Goal: Task Accomplishment & Management: Complete application form

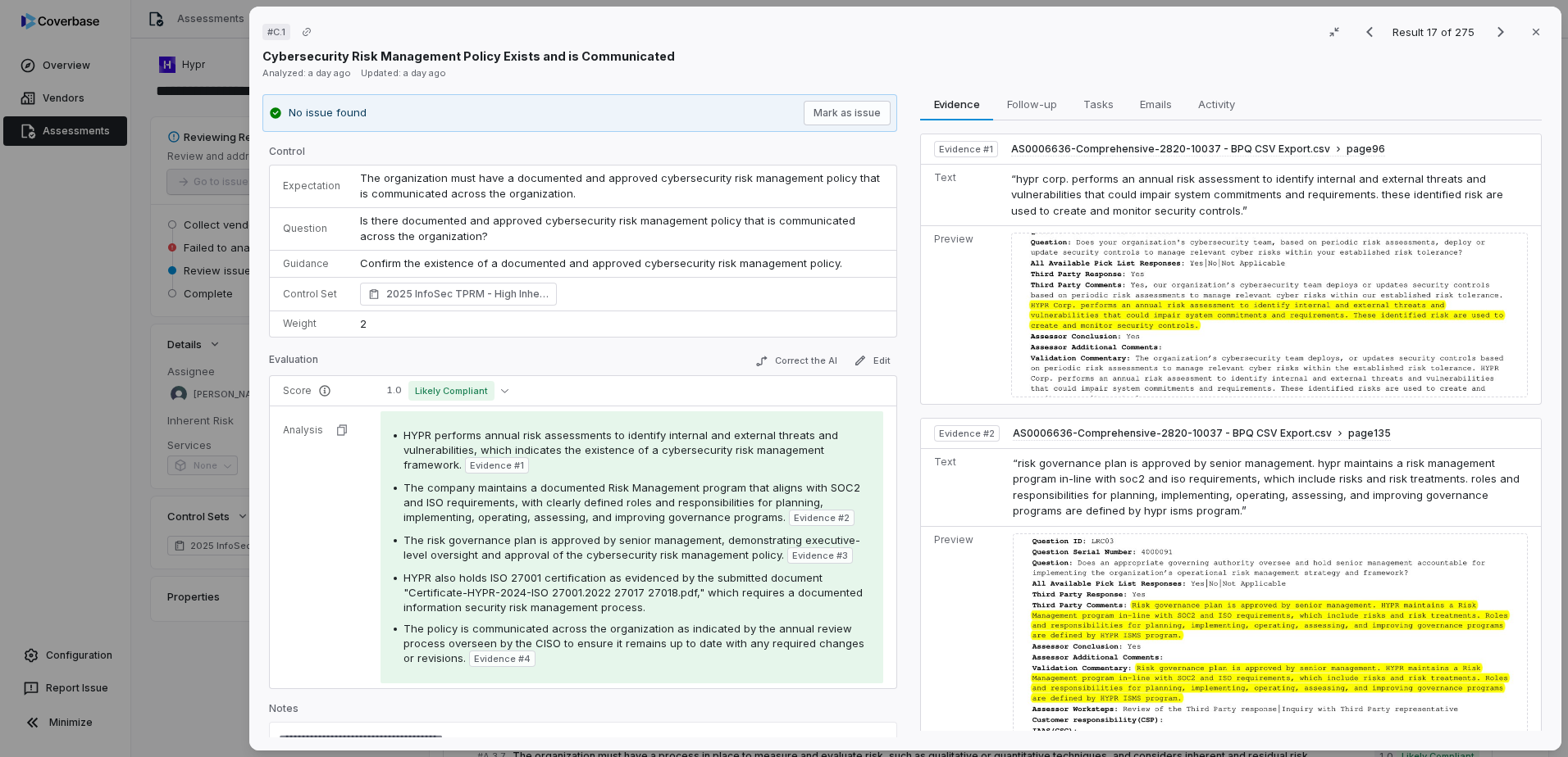
scroll to position [492, 0]
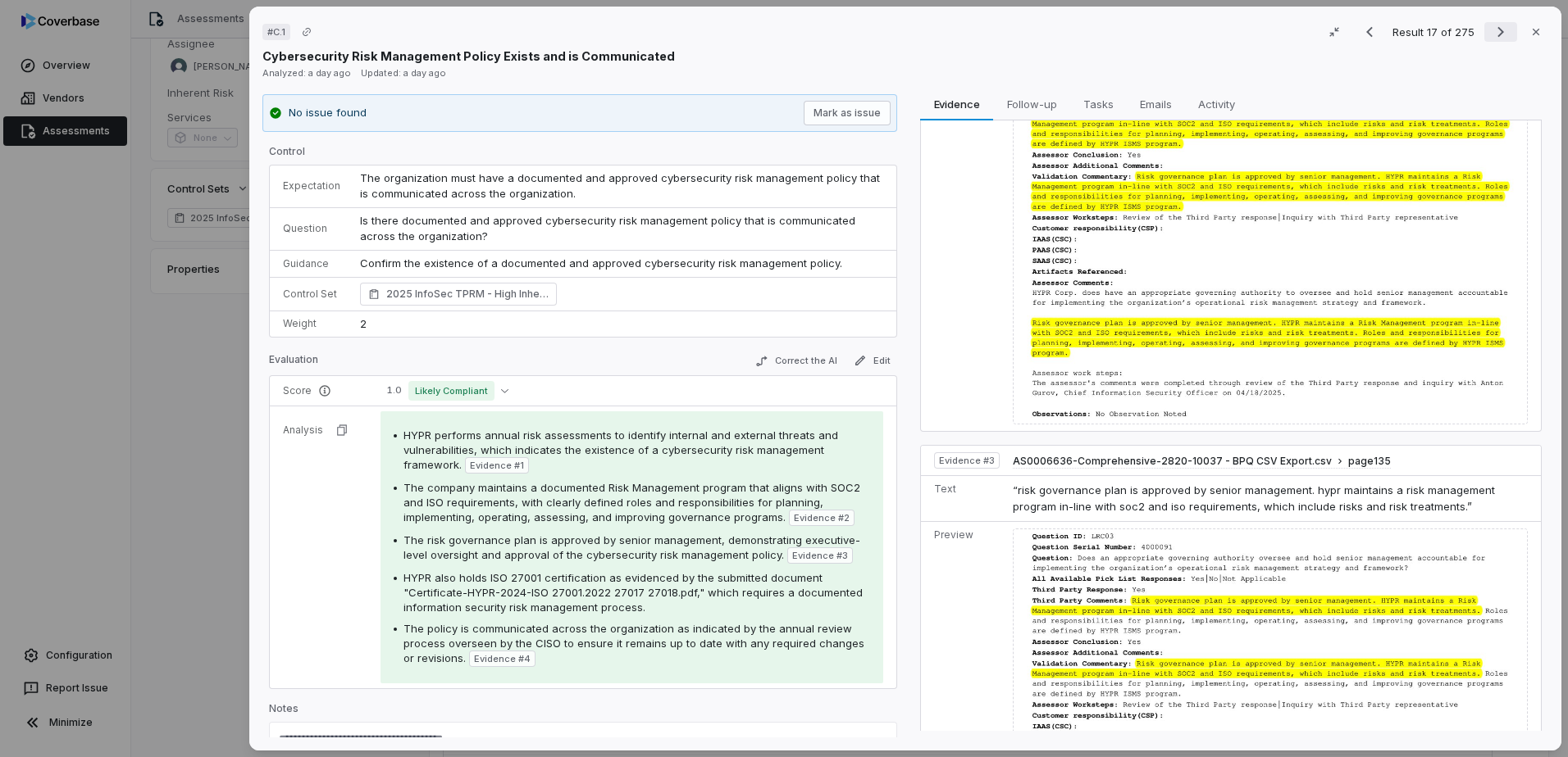
click at [1497, 33] on icon "Next result" at bounding box center [1500, 32] width 7 height 10
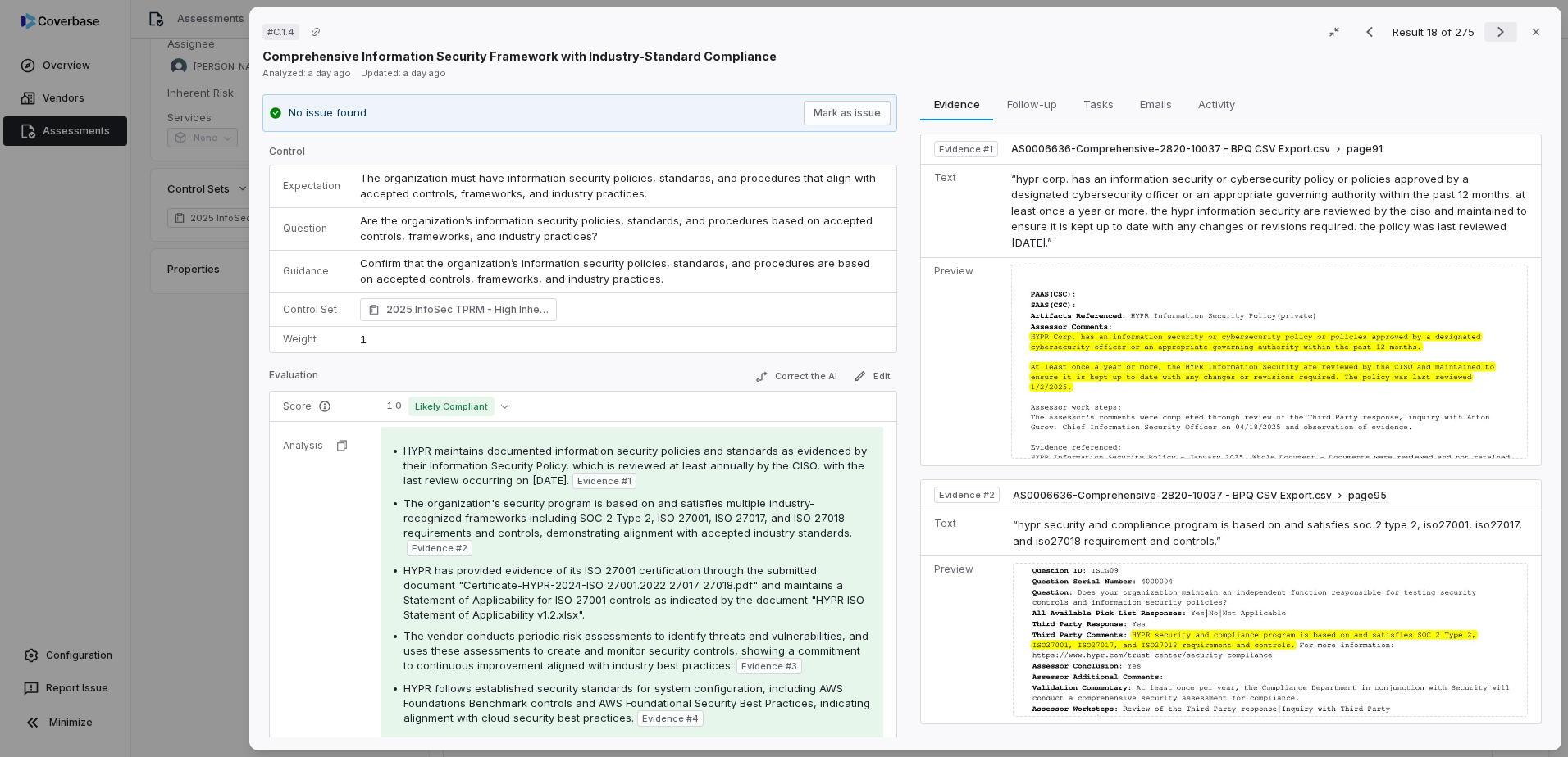
click at [1484, 34] on button "Next result" at bounding box center [1500, 31] width 33 height 20
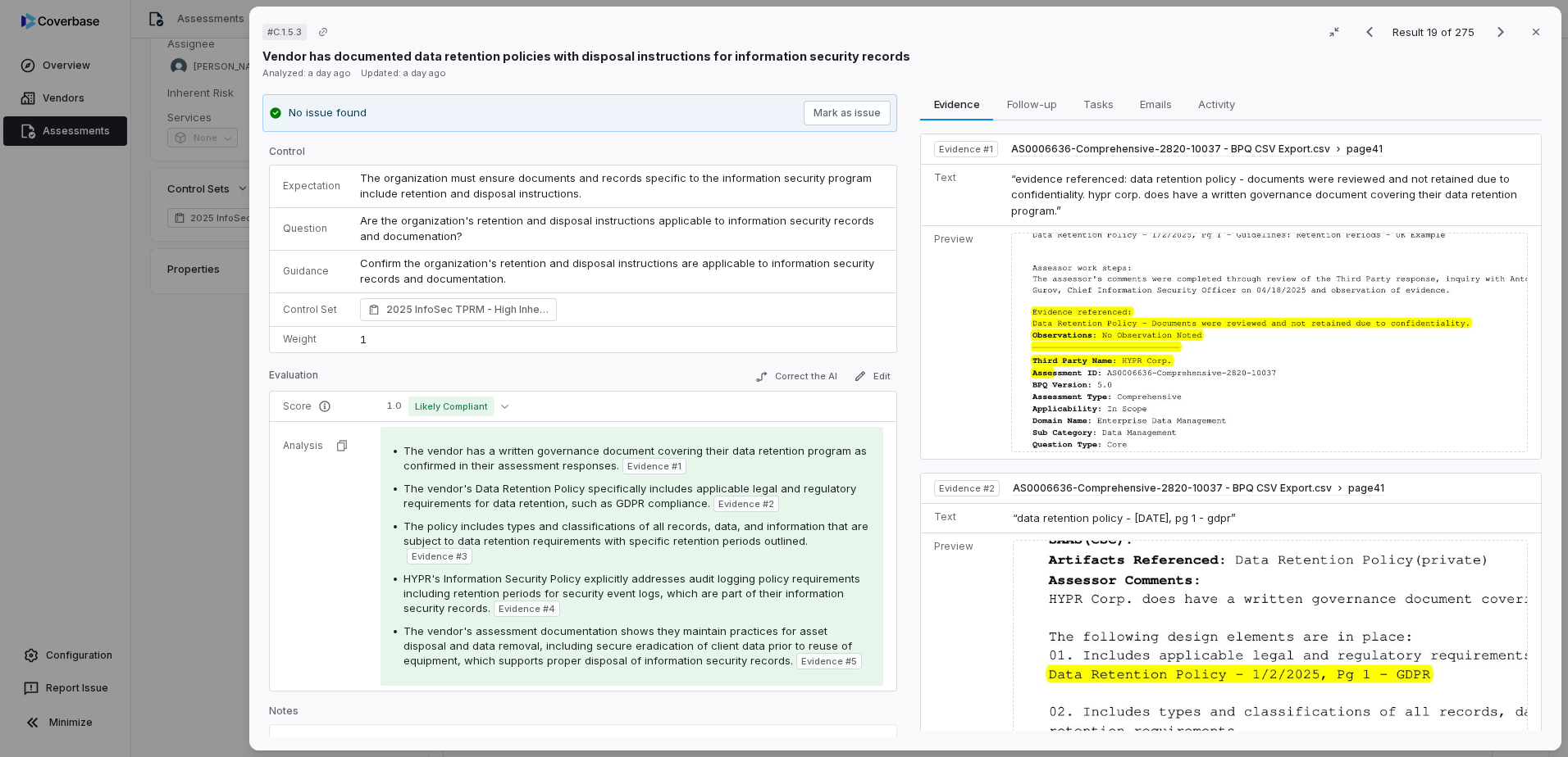
click at [424, 235] on span "Are the organization's retention and disposal instructions applicable to inform…" at bounding box center [619, 228] width 518 height 29
click at [494, 409] on button "1.0 Likely Compliant" at bounding box center [447, 406] width 135 height 20
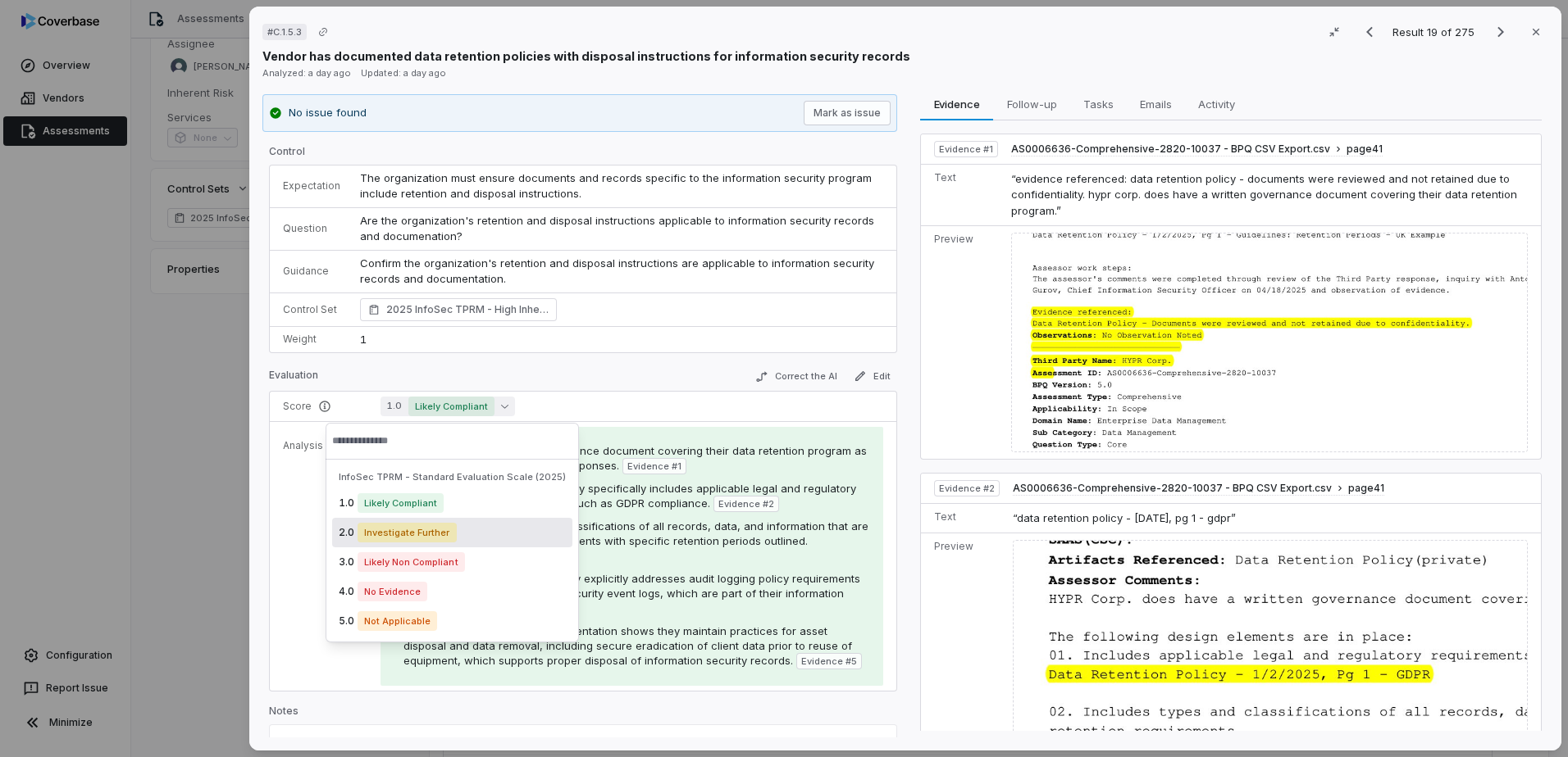
click at [449, 541] on span "Investigate Further" at bounding box center [407, 532] width 100 height 20
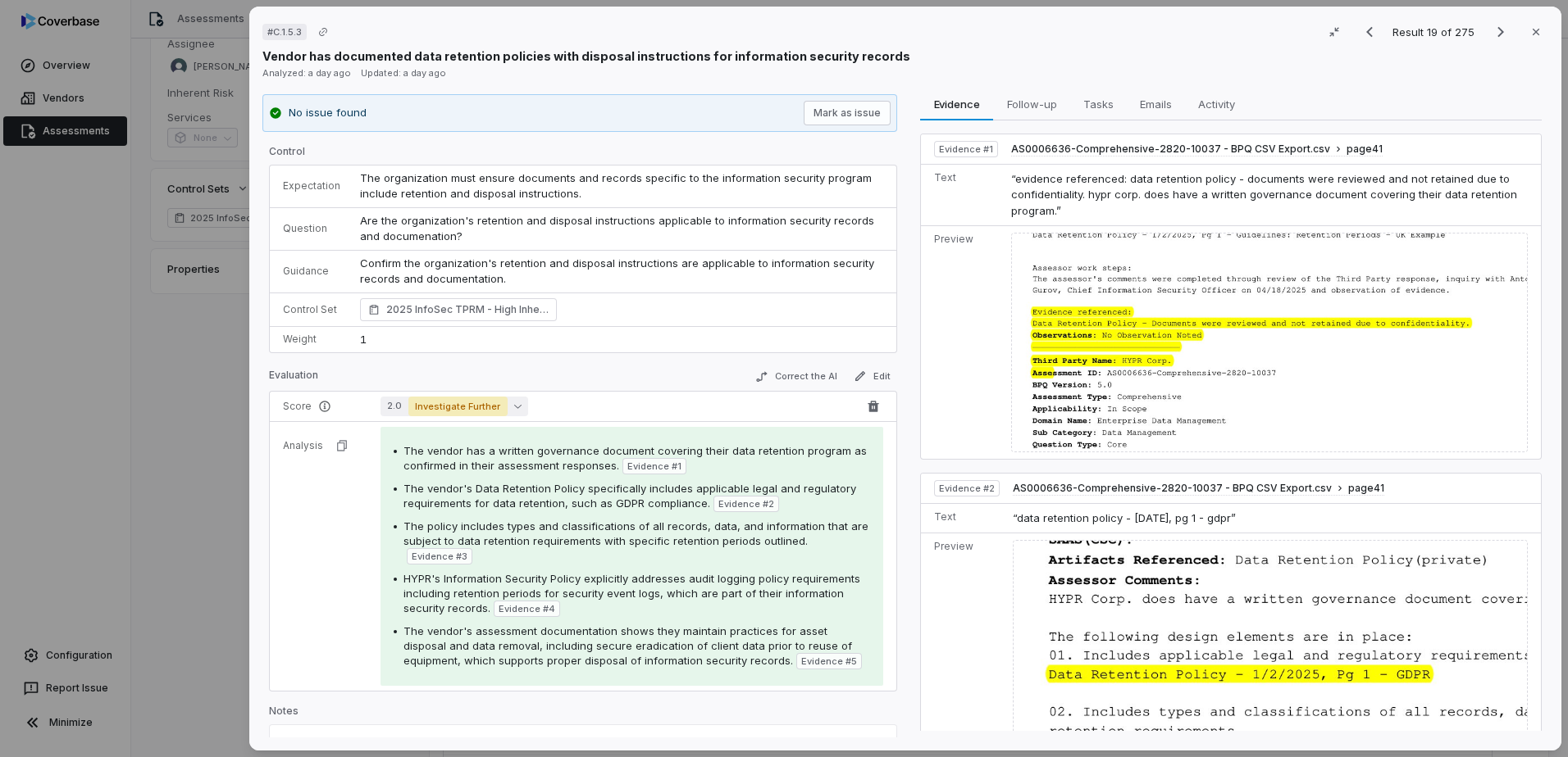
click at [517, 403] on button "2.0 Investigate Further" at bounding box center [454, 406] width 148 height 20
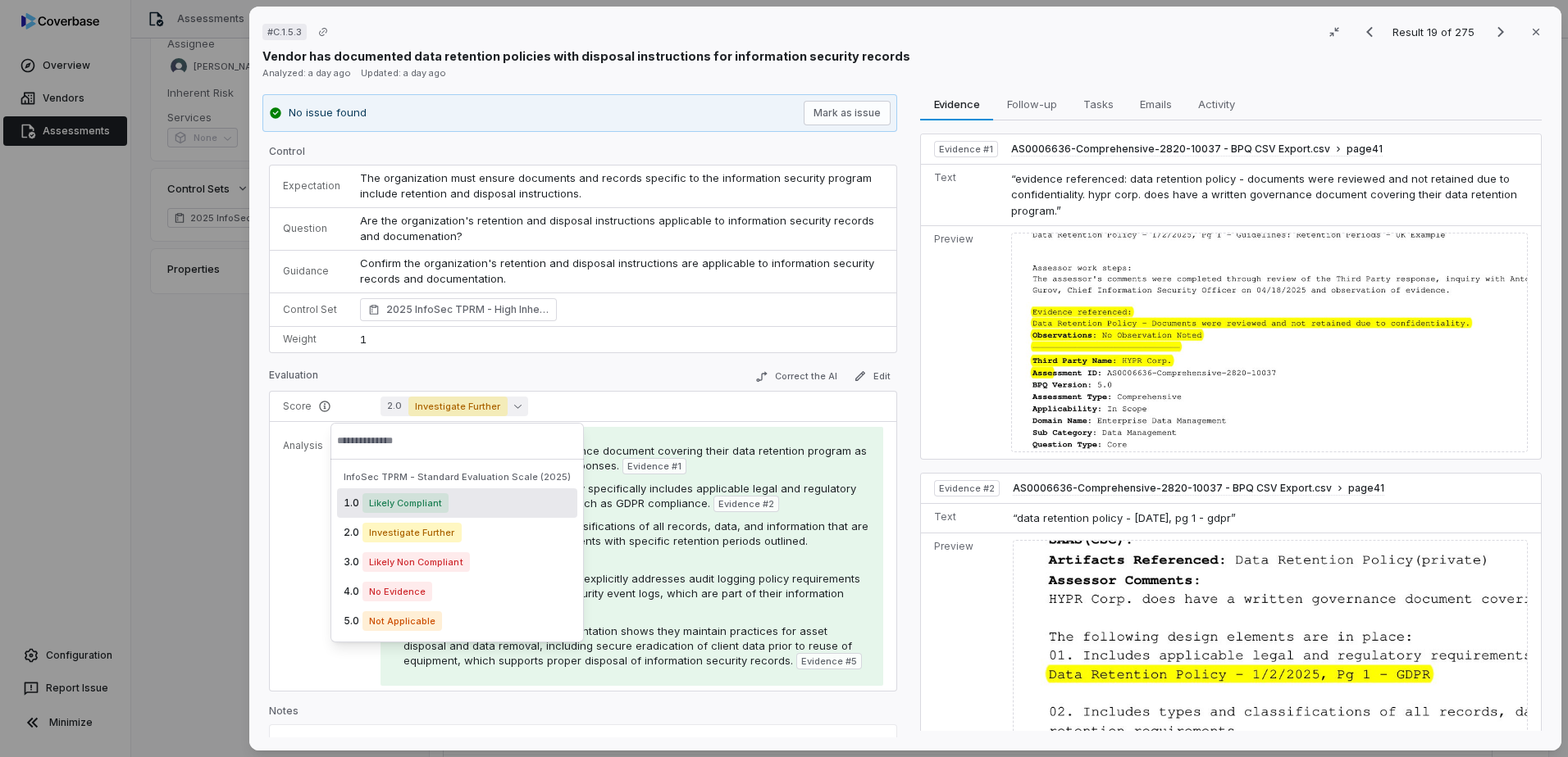
click at [479, 501] on div "1.0 Likely Compliant" at bounding box center [456, 502] width 240 height 29
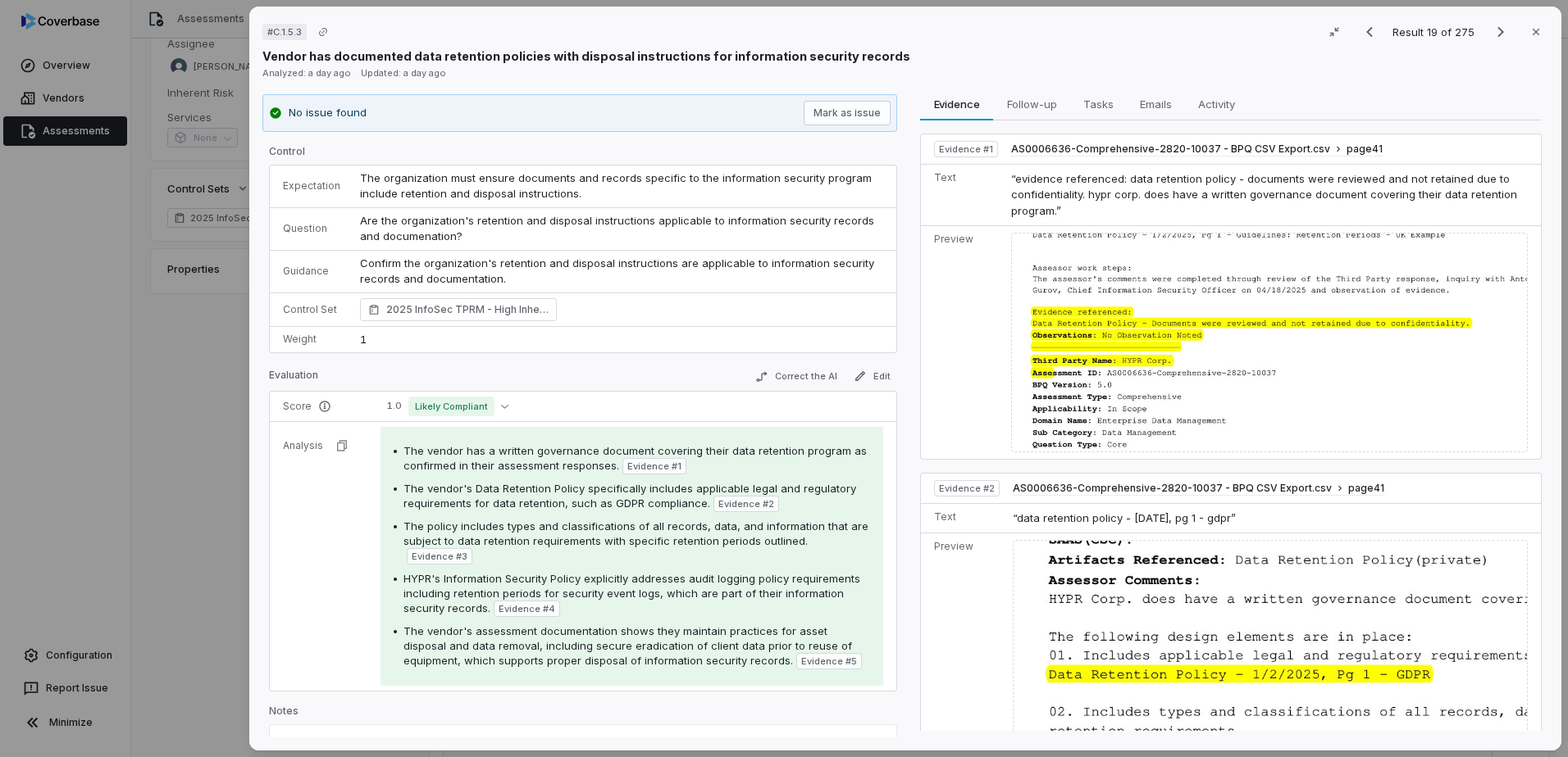
scroll to position [58, 0]
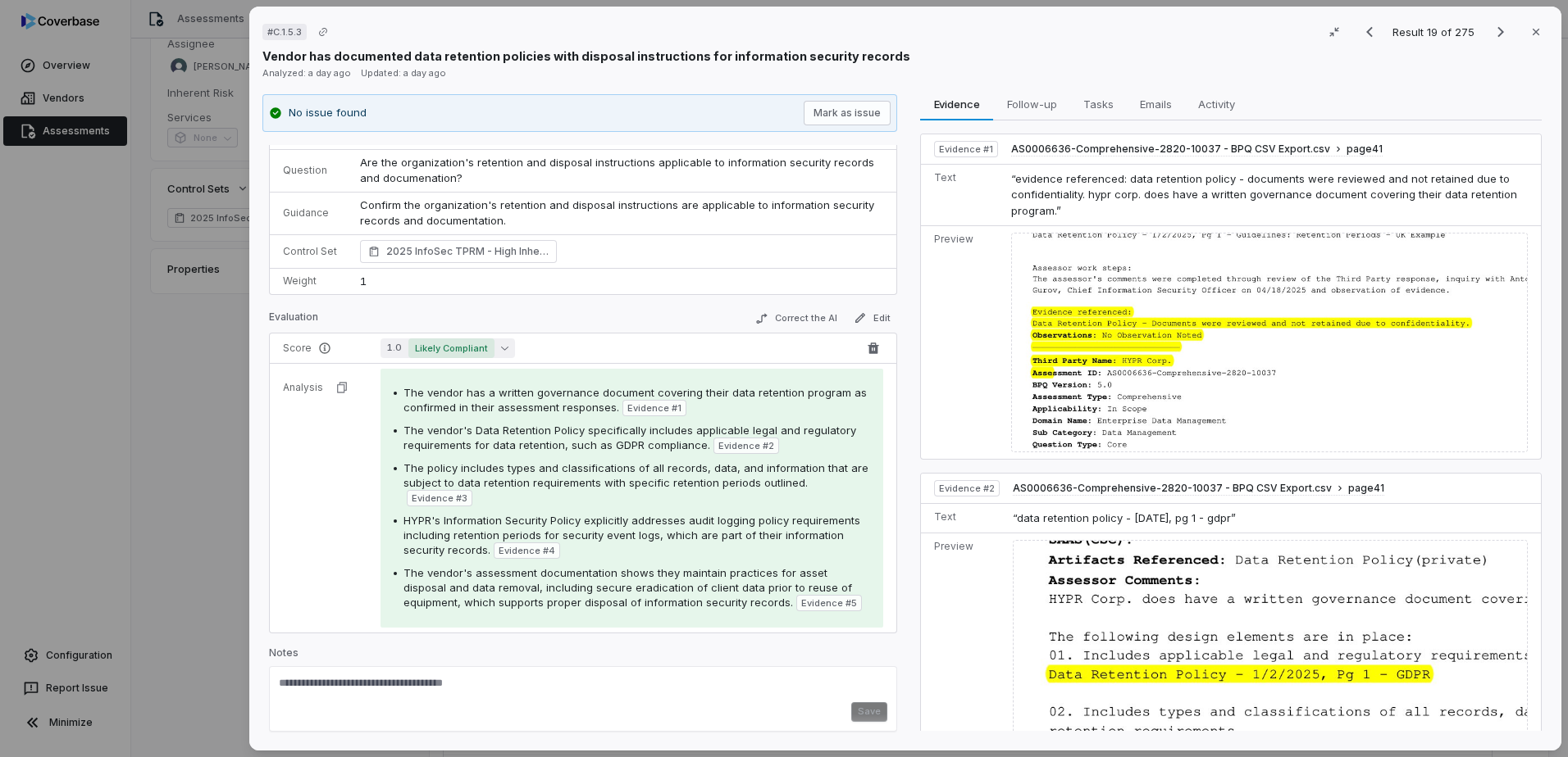
click at [488, 345] on span "Likely Compliant" at bounding box center [451, 348] width 86 height 20
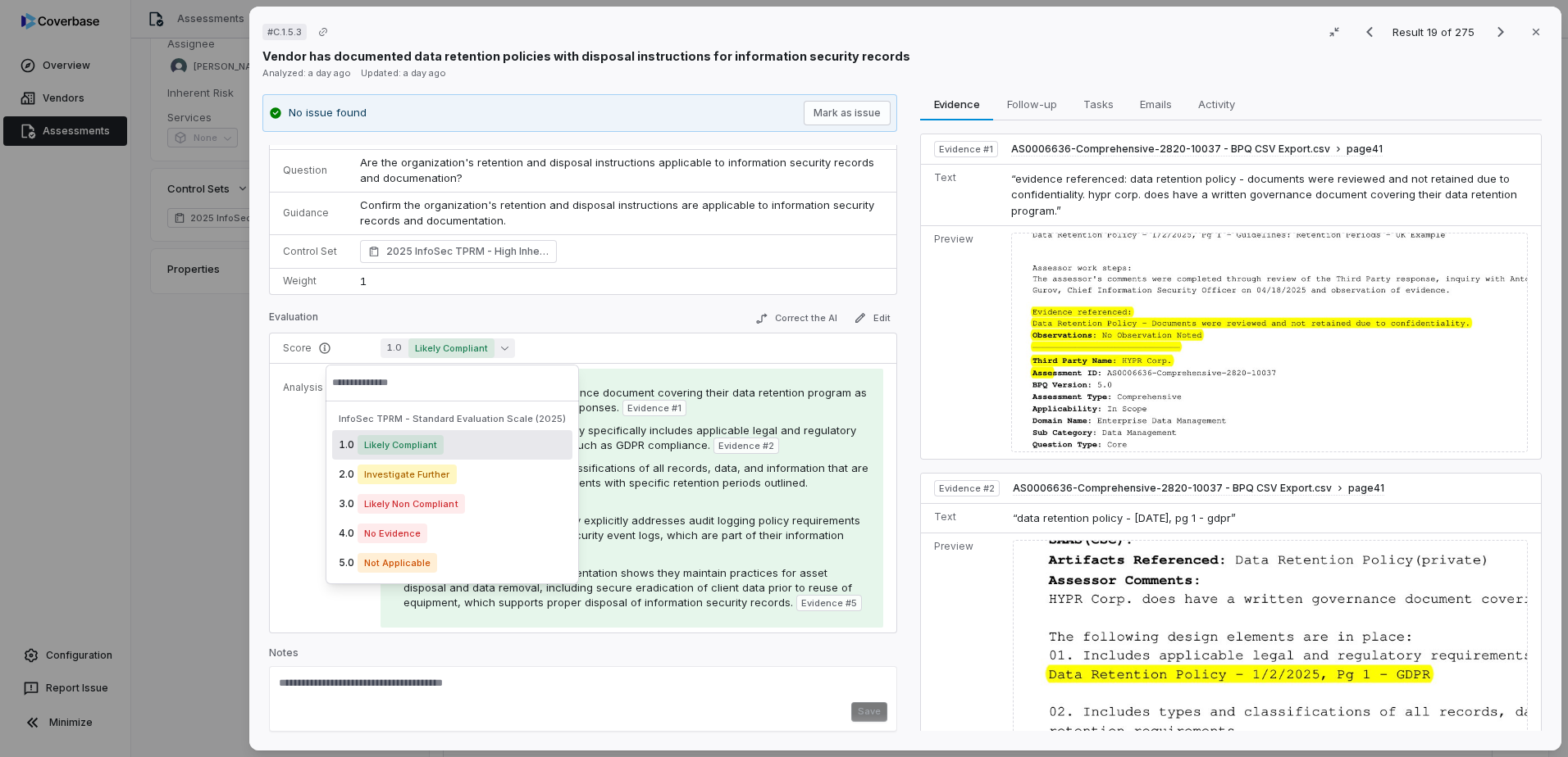
click at [647, 315] on div "Evaluation Correct the AI Edit" at bounding box center [583, 320] width 628 height 25
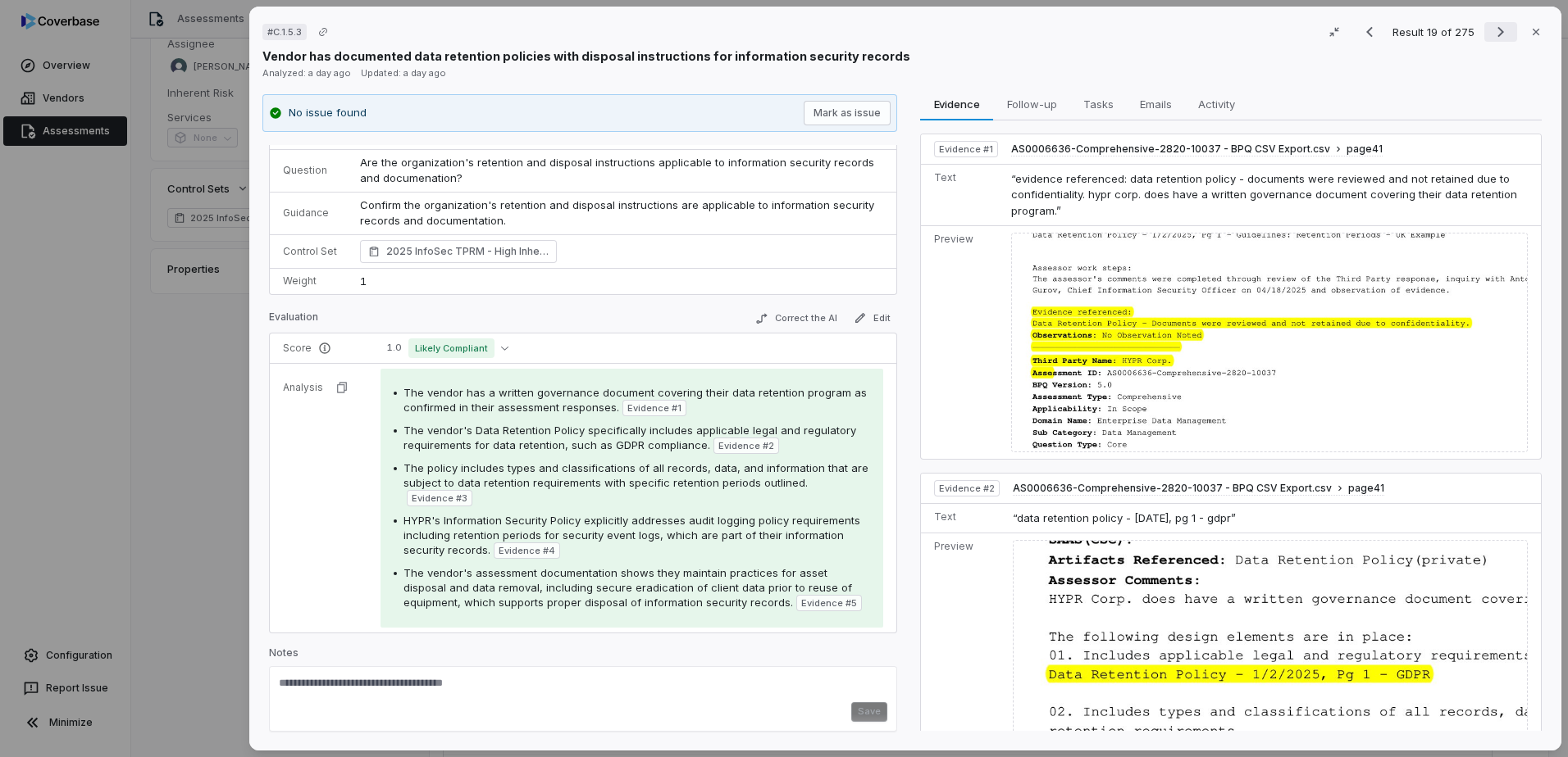
click at [1490, 29] on icon "Next result" at bounding box center [1500, 31] width 20 height 20
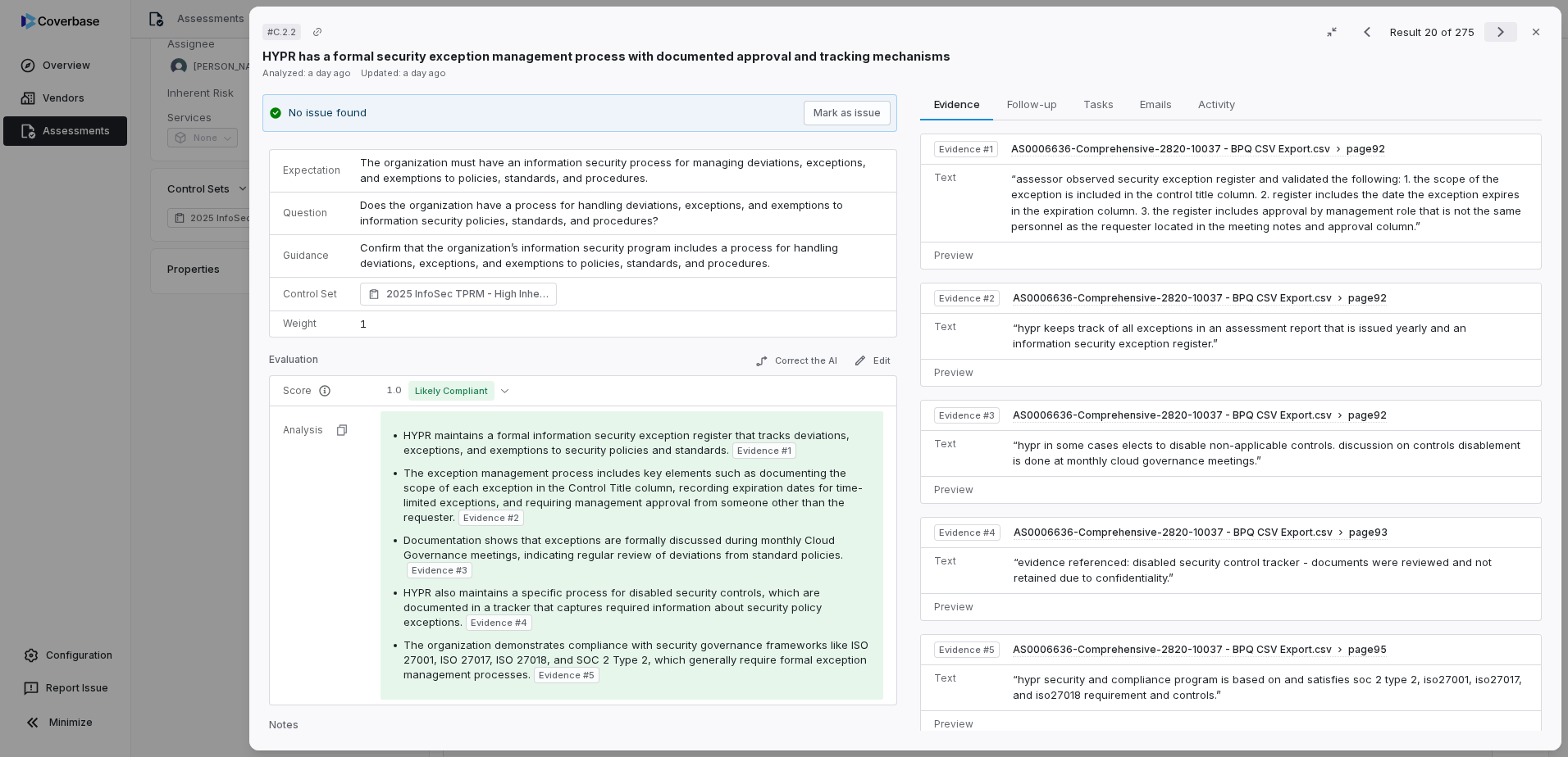
scroll to position [58, 0]
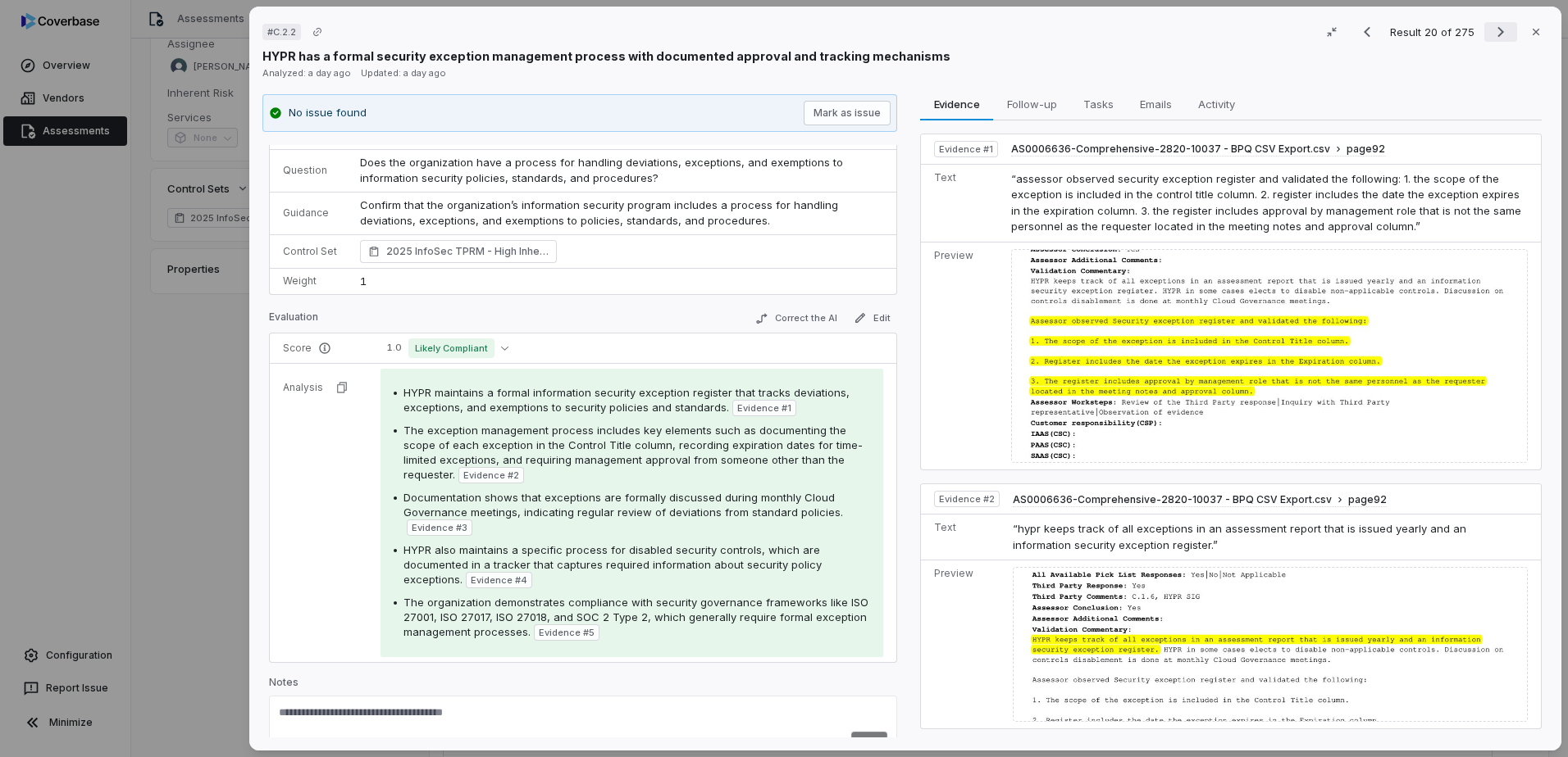
click at [1494, 25] on icon "Next result" at bounding box center [1500, 31] width 20 height 20
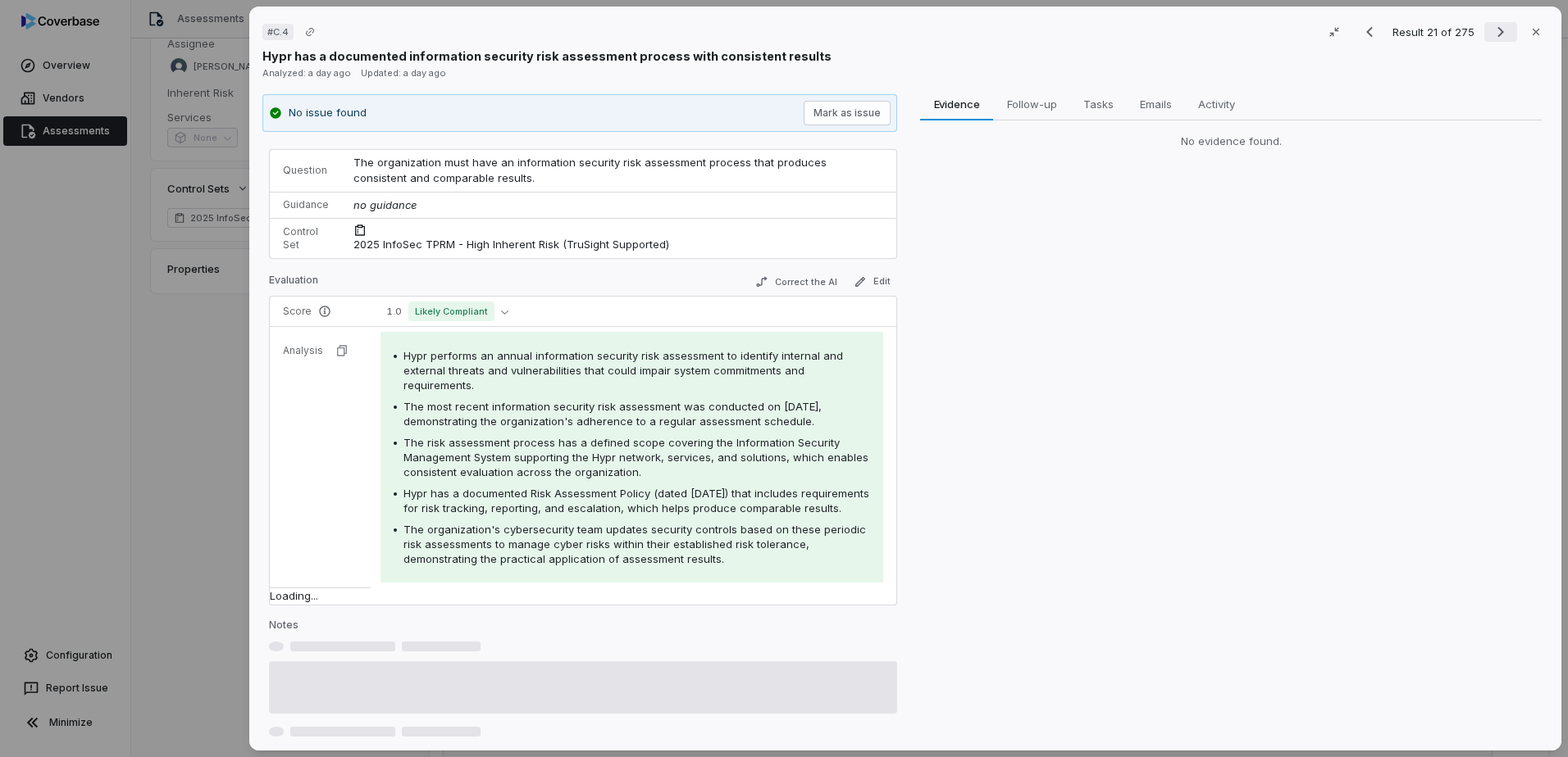
scroll to position [42, 0]
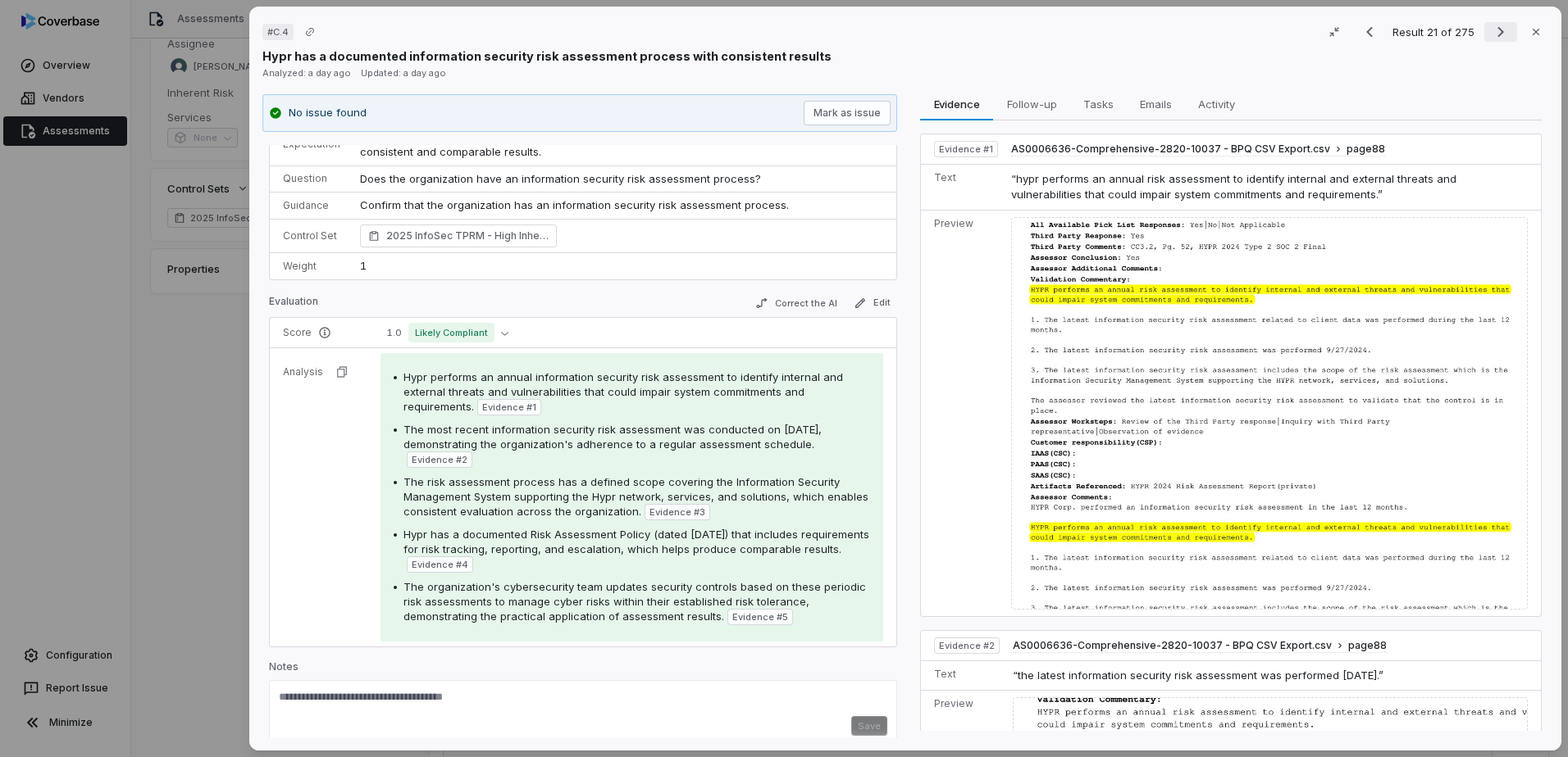
click at [1494, 25] on icon "Next result" at bounding box center [1500, 31] width 20 height 20
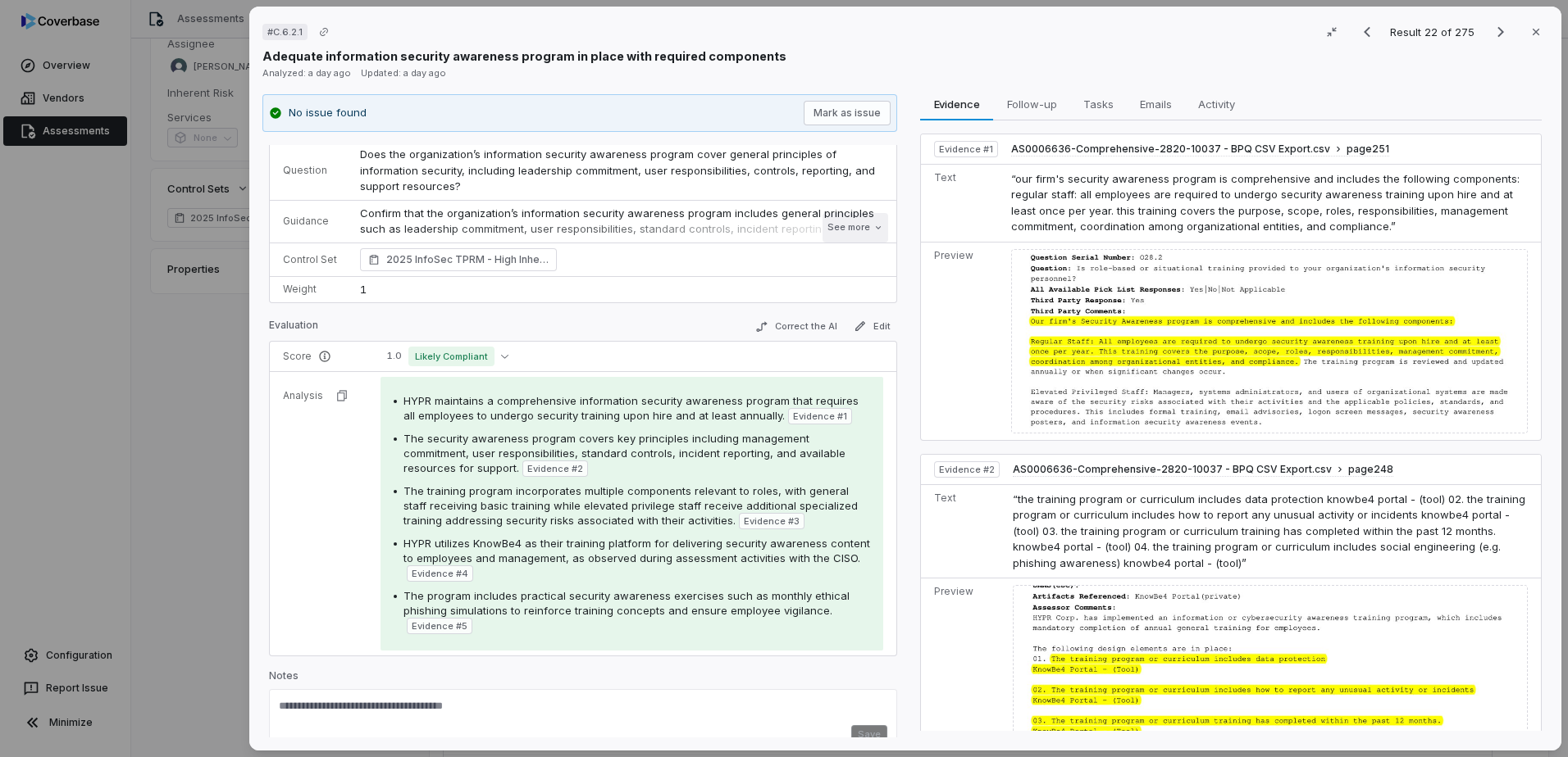
click at [836, 228] on button "See more" at bounding box center [854, 227] width 65 height 29
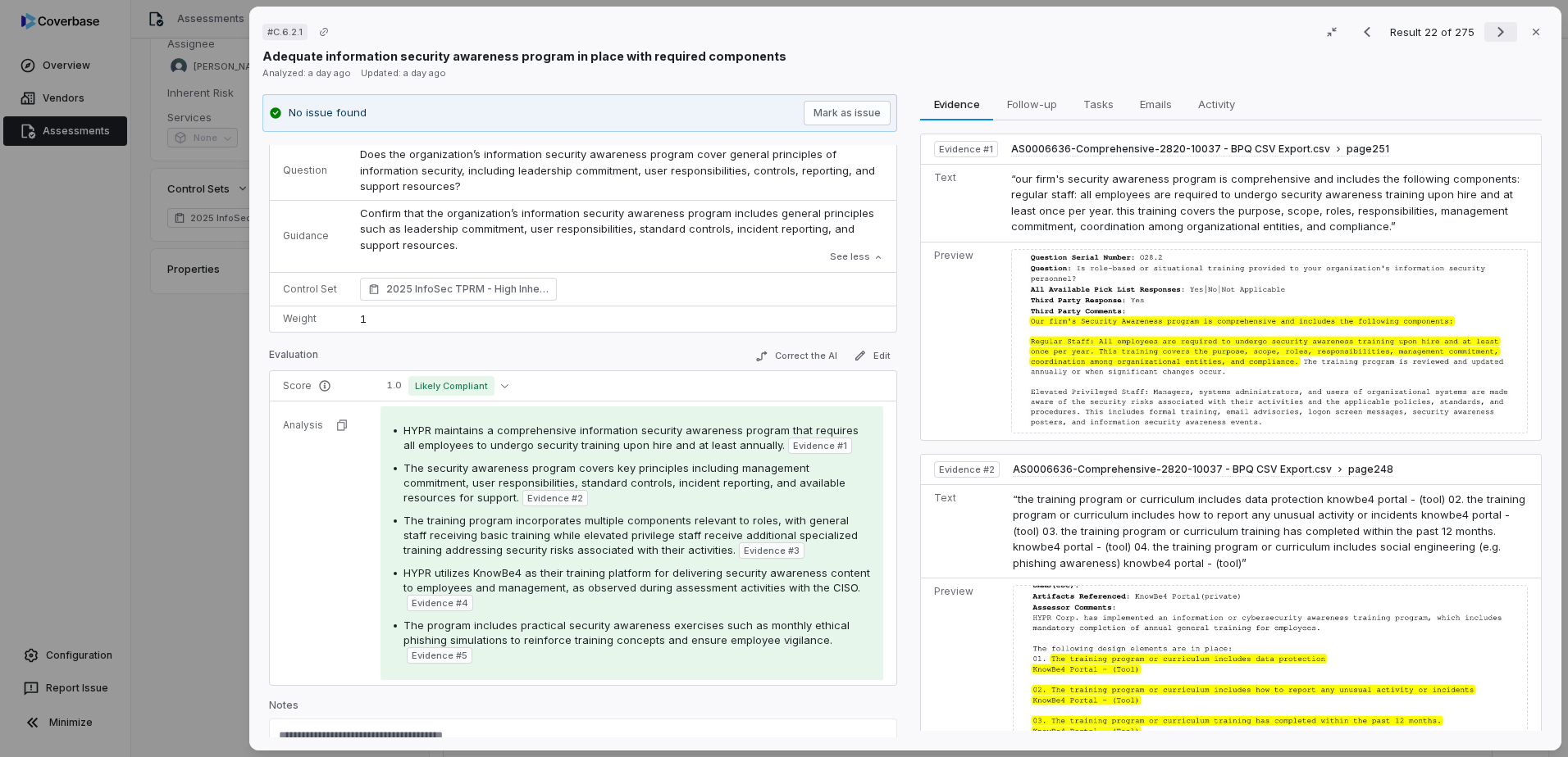
click at [1490, 30] on icon "Next result" at bounding box center [1500, 31] width 20 height 20
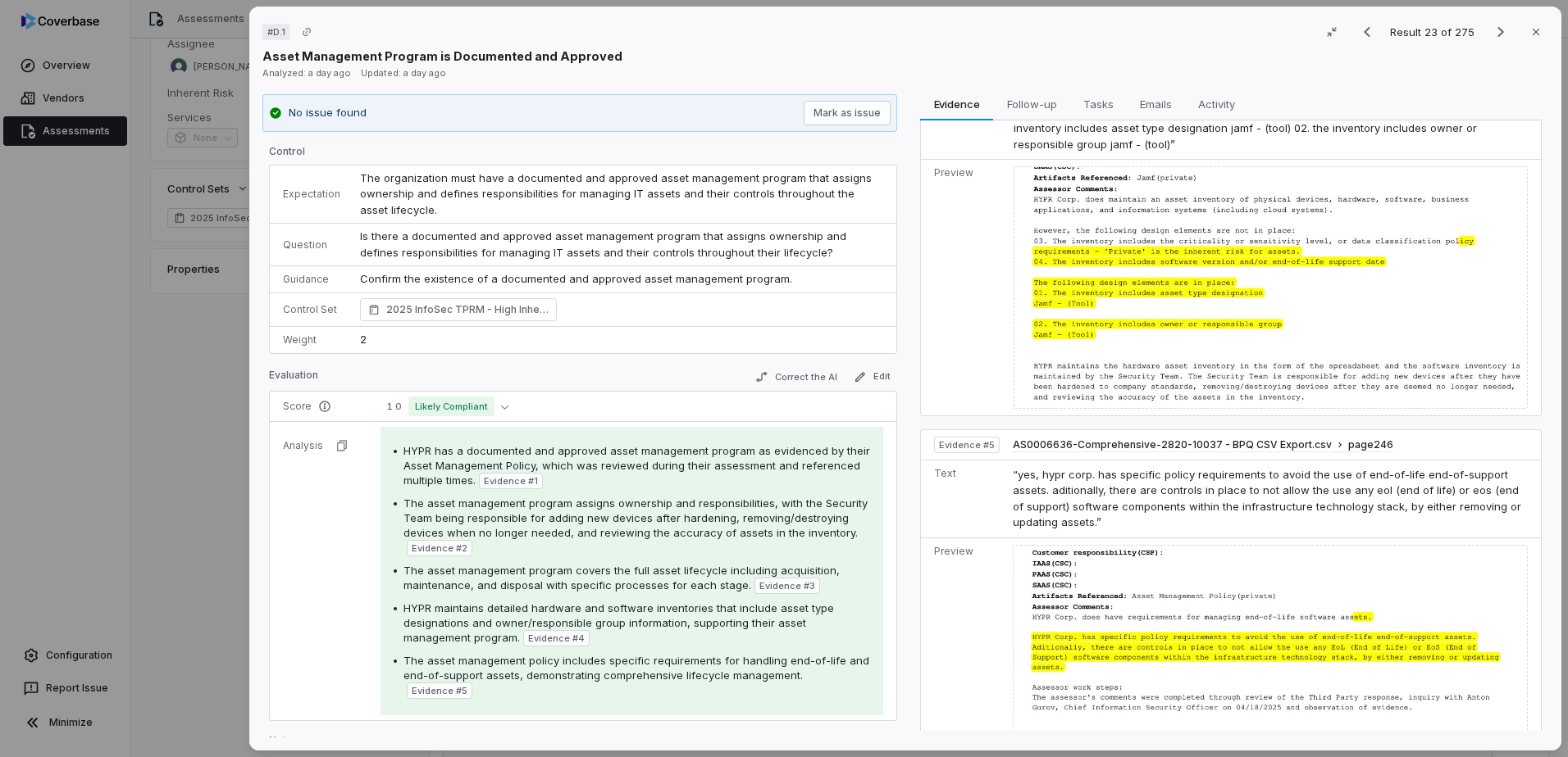
scroll to position [1428, 0]
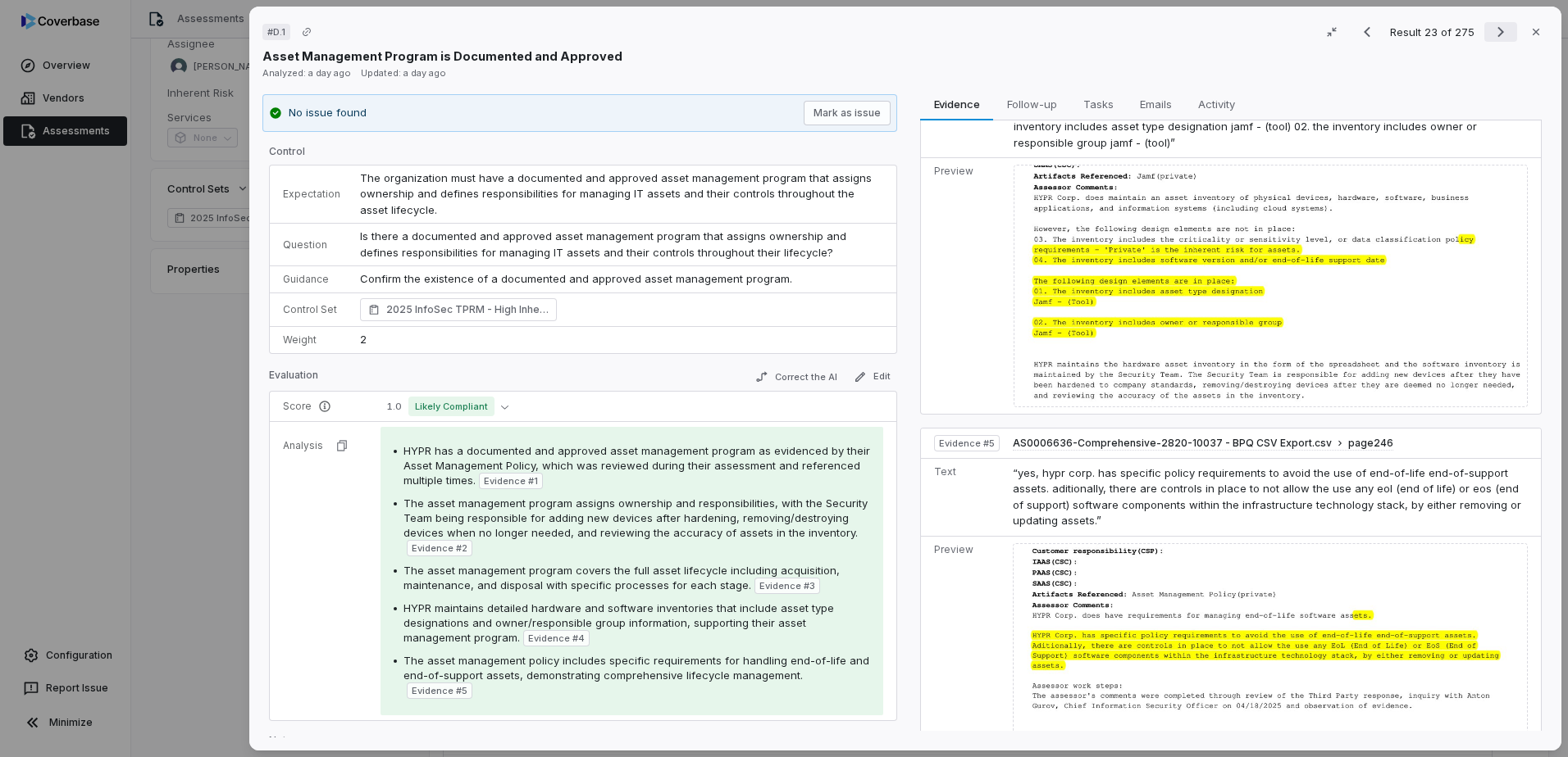
click at [1490, 36] on icon "Next result" at bounding box center [1500, 31] width 20 height 20
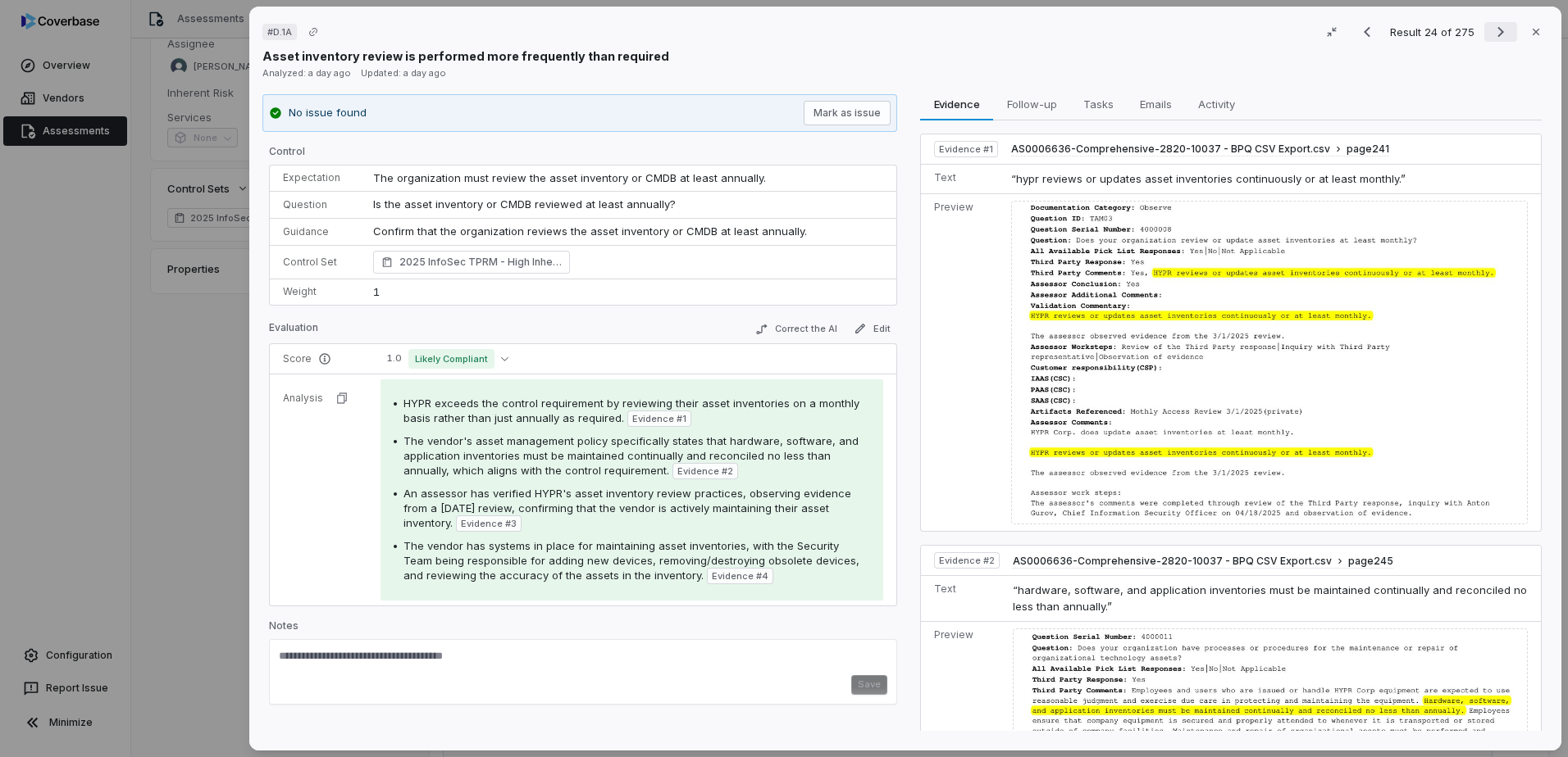
click at [1490, 35] on icon "Next result" at bounding box center [1500, 31] width 20 height 20
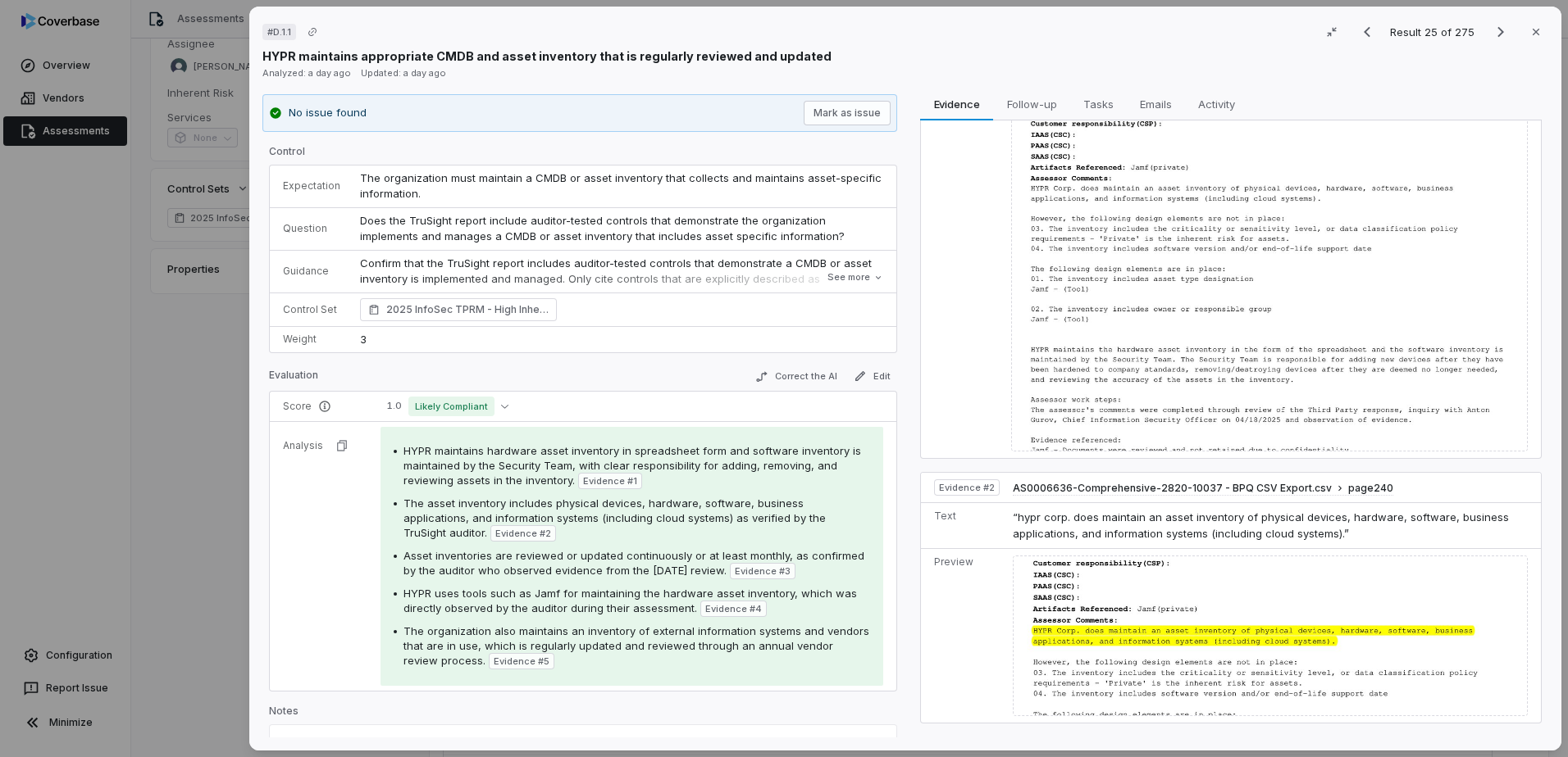
scroll to position [245, 0]
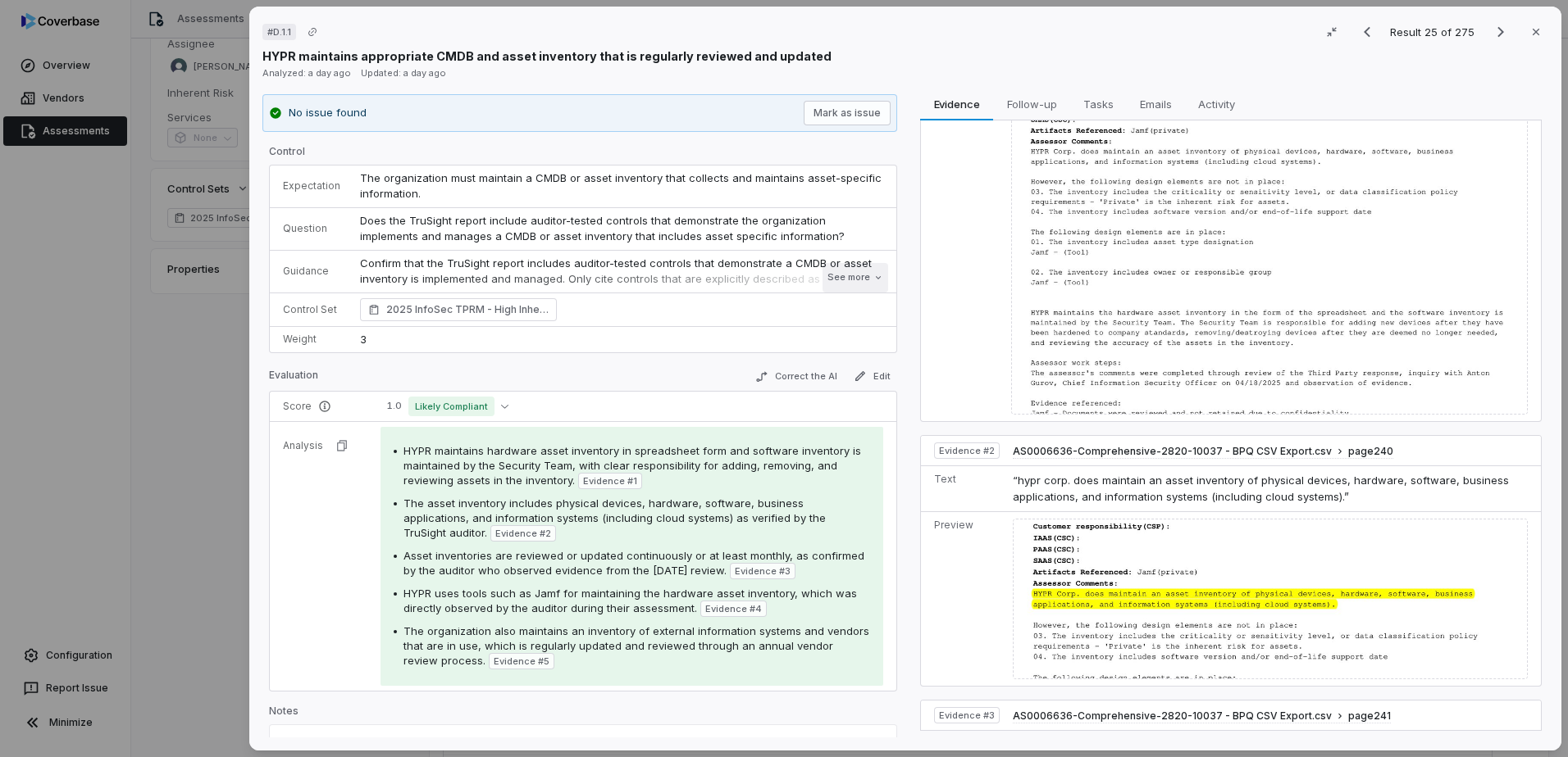
click at [822, 276] on button "See more" at bounding box center [854, 278] width 65 height 29
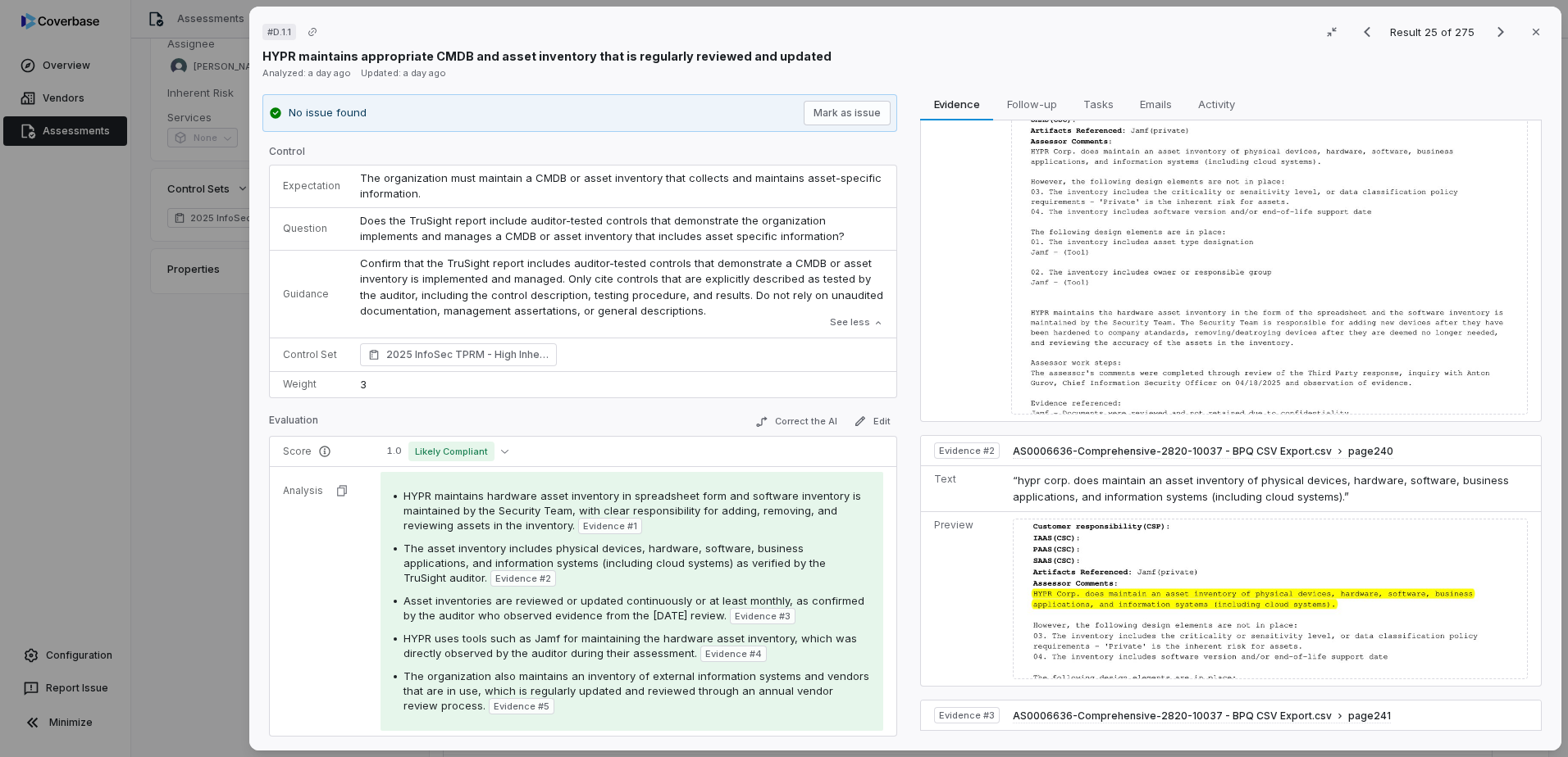
scroll to position [103, 0]
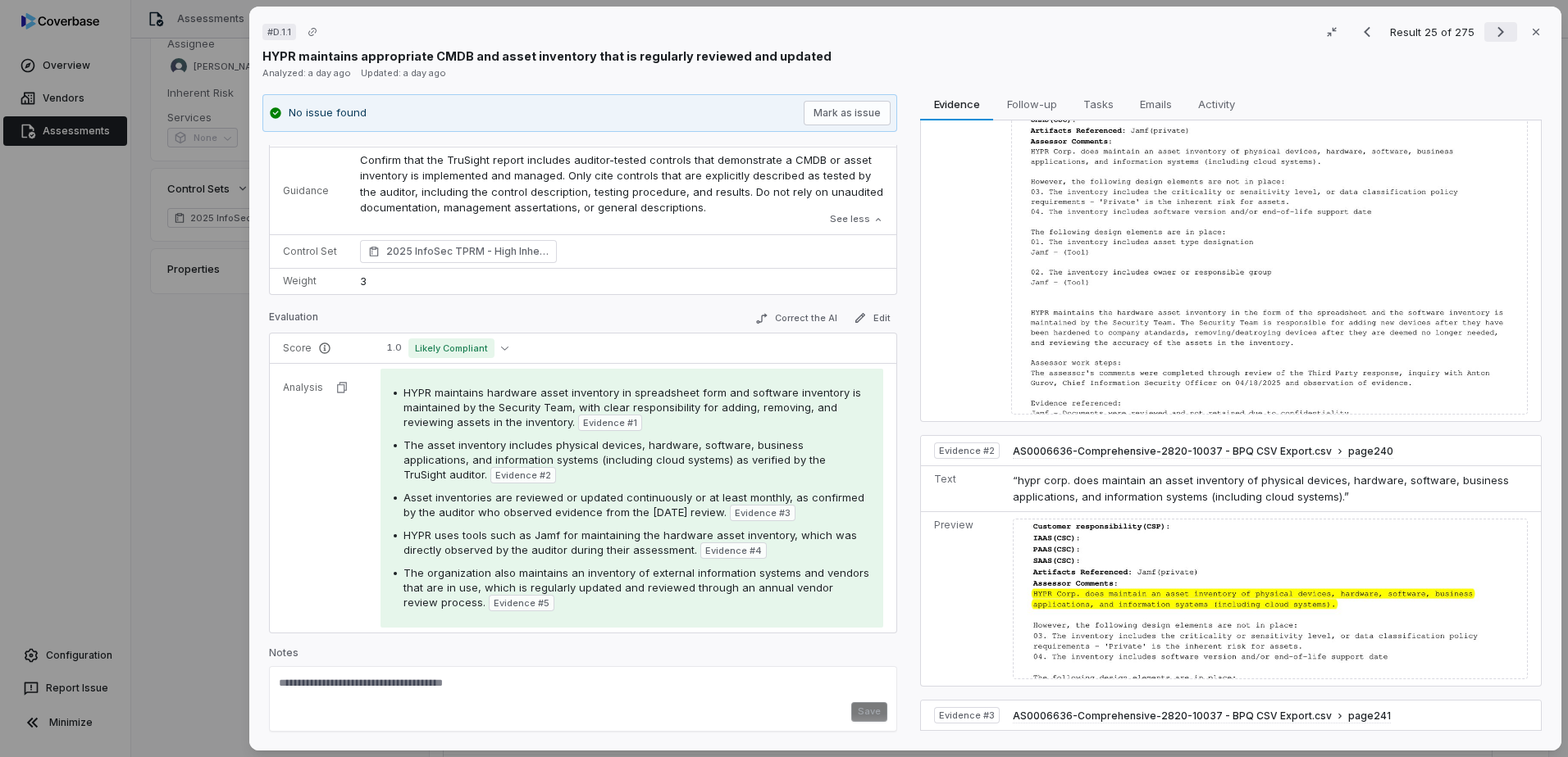
click at [1492, 31] on icon "Next result" at bounding box center [1500, 31] width 20 height 20
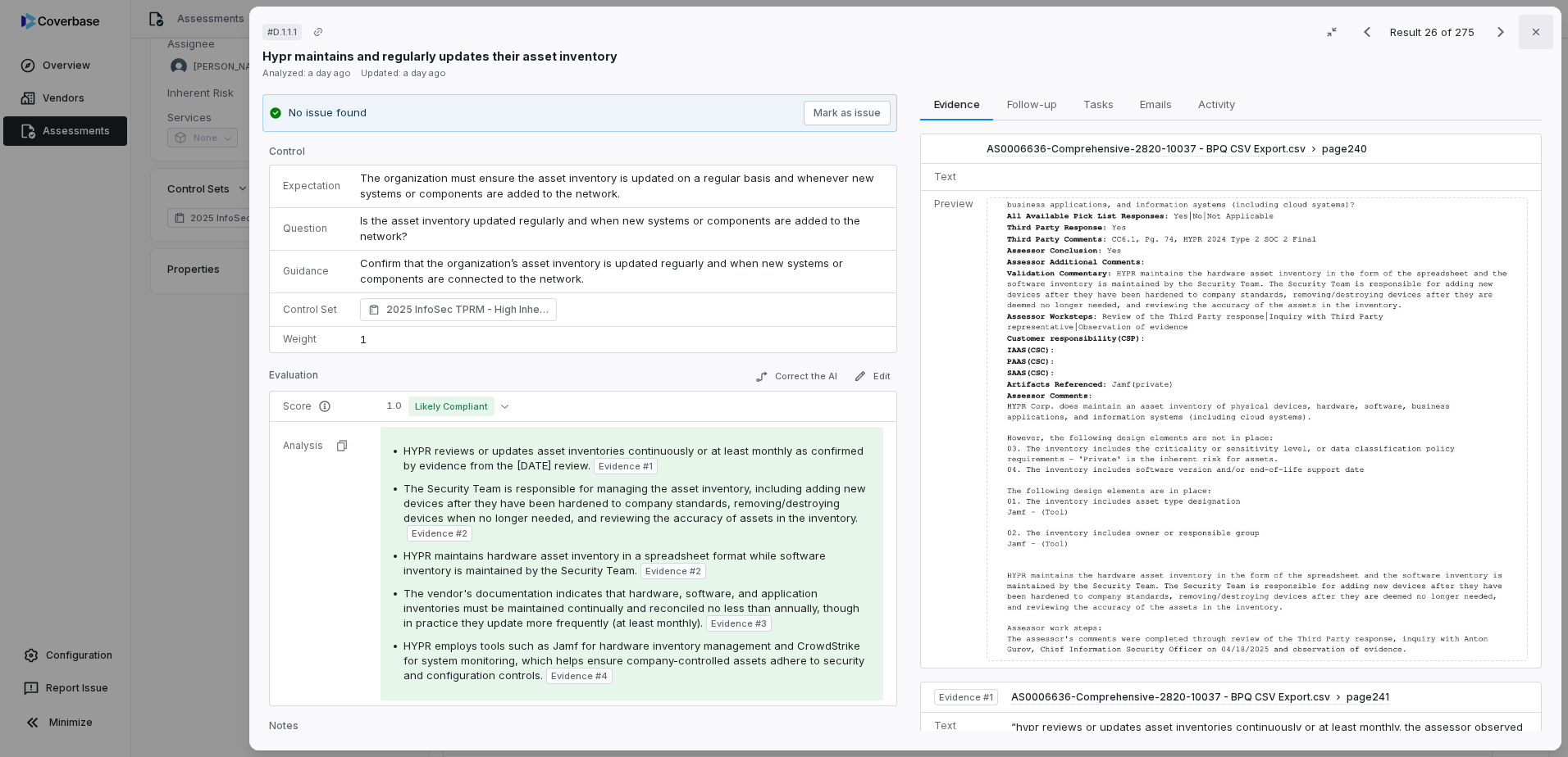
click at [1529, 35] on icon "button" at bounding box center [1536, 32] width 13 height 13
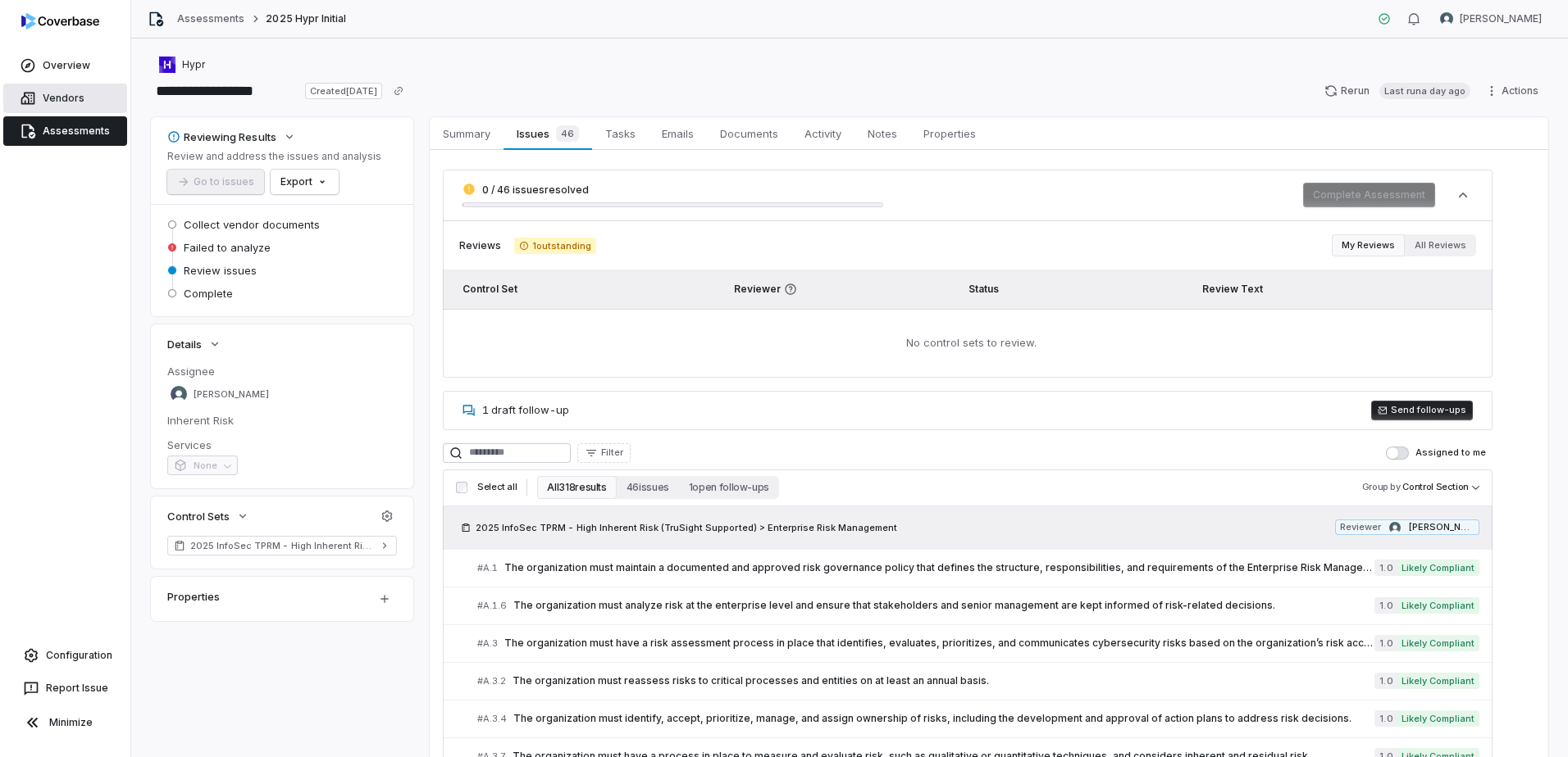
click at [63, 104] on link "Vendors" at bounding box center [64, 98] width 124 height 29
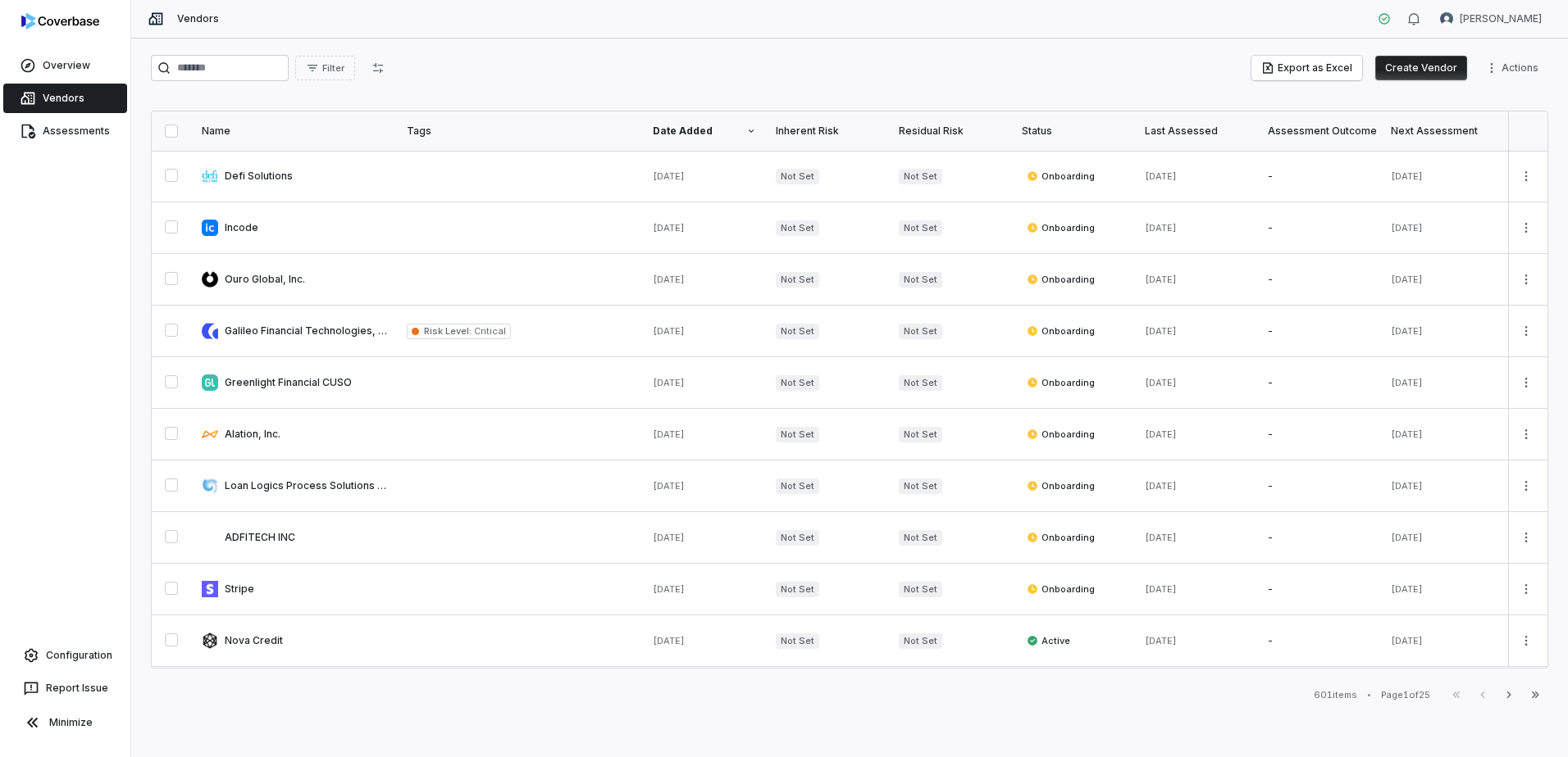
click at [1444, 65] on button "Create Vendor" at bounding box center [1420, 68] width 92 height 25
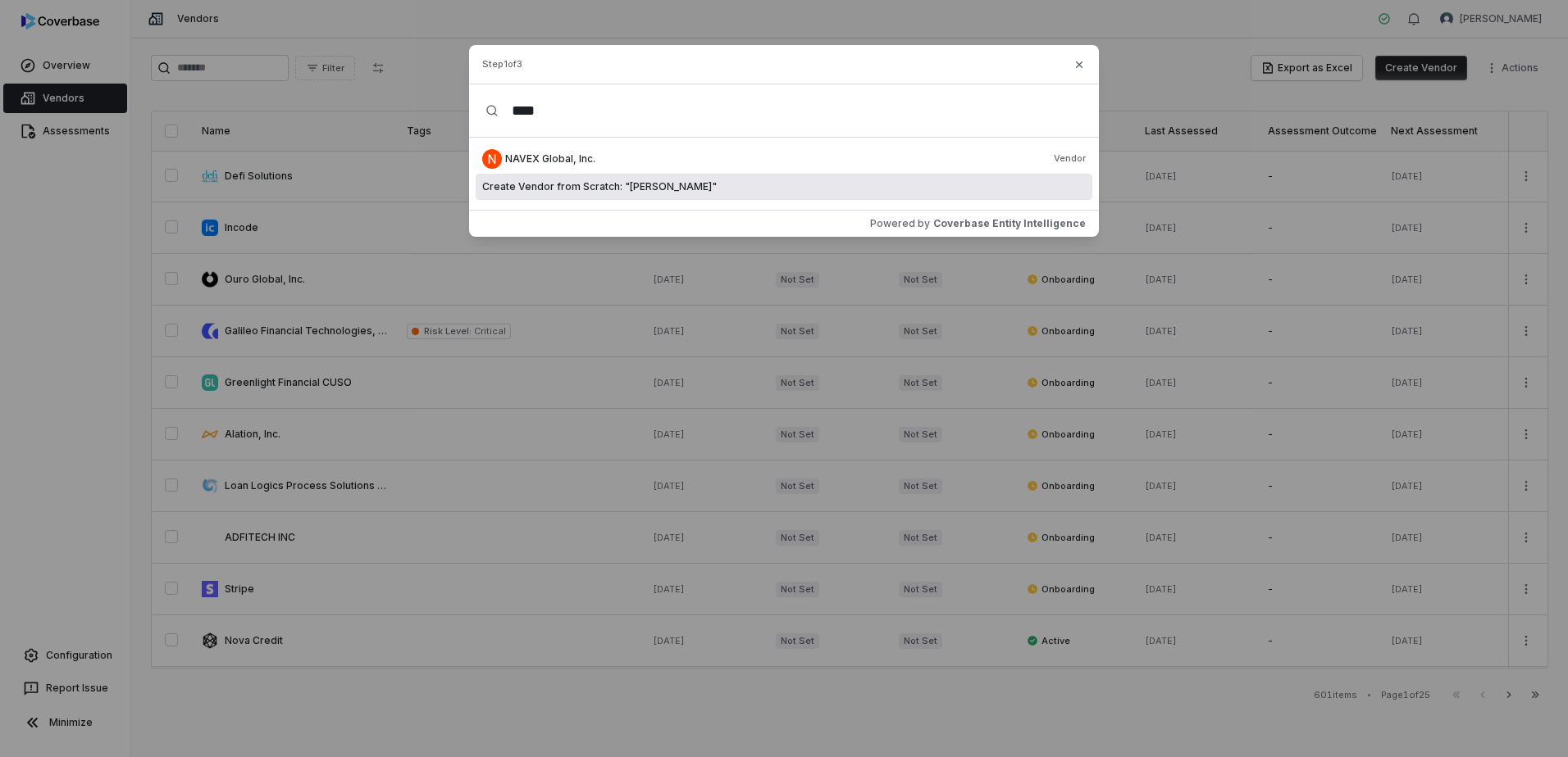
type input "****"
click at [546, 187] on span "Create Vendor from Scratch: " nave "" at bounding box center [599, 187] width 234 height 13
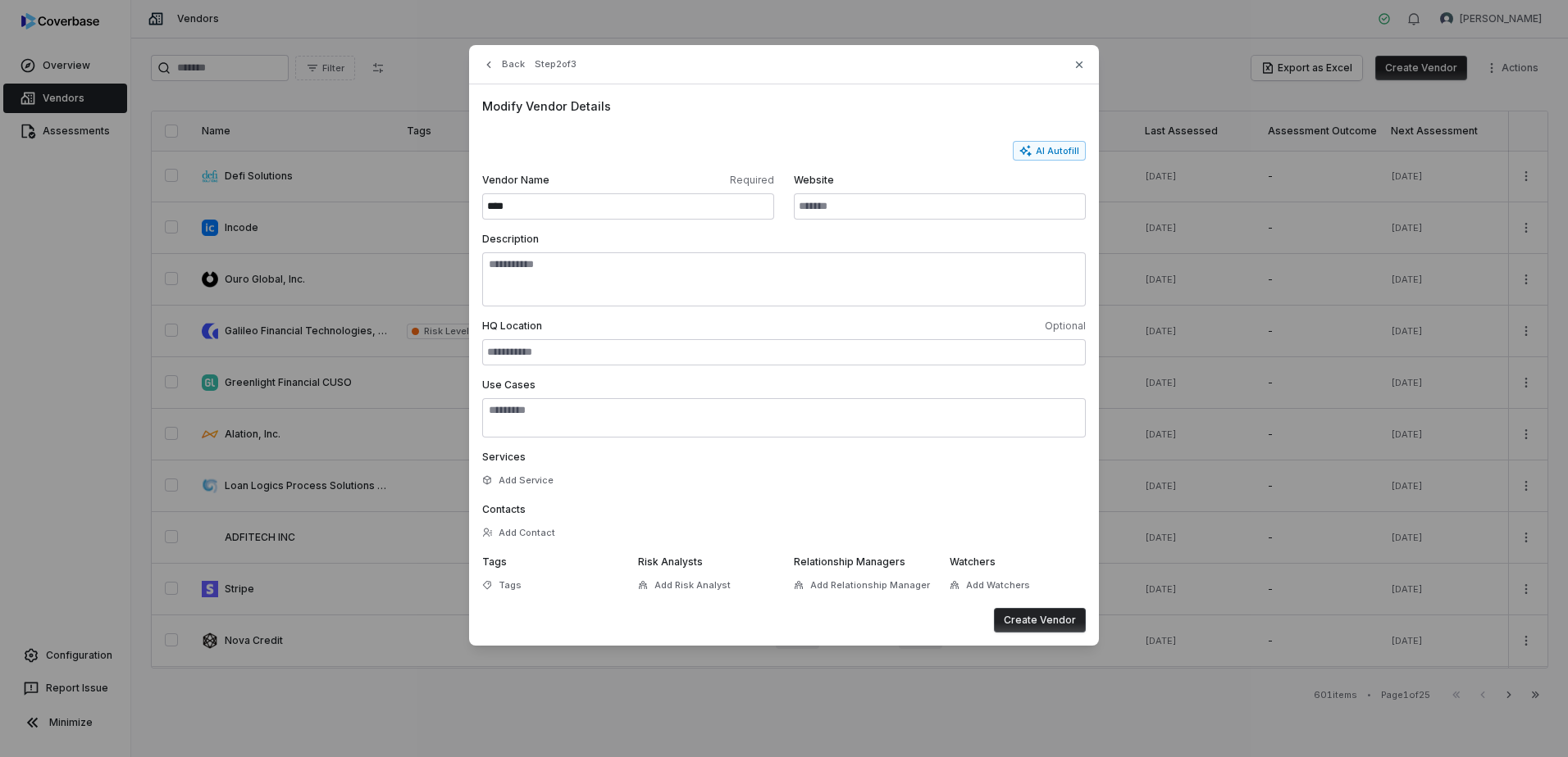
drag, startPoint x: 494, startPoint y: 209, endPoint x: 481, endPoint y: 211, distance: 13.2
click at [481, 211] on div "Modify Vendor Details AI Autofill Vendor Name Required **** Website Description…" at bounding box center [784, 365] width 629 height 561
type input "****"
click at [867, 203] on input "Website" at bounding box center [939, 207] width 292 height 27
paste input "**********"
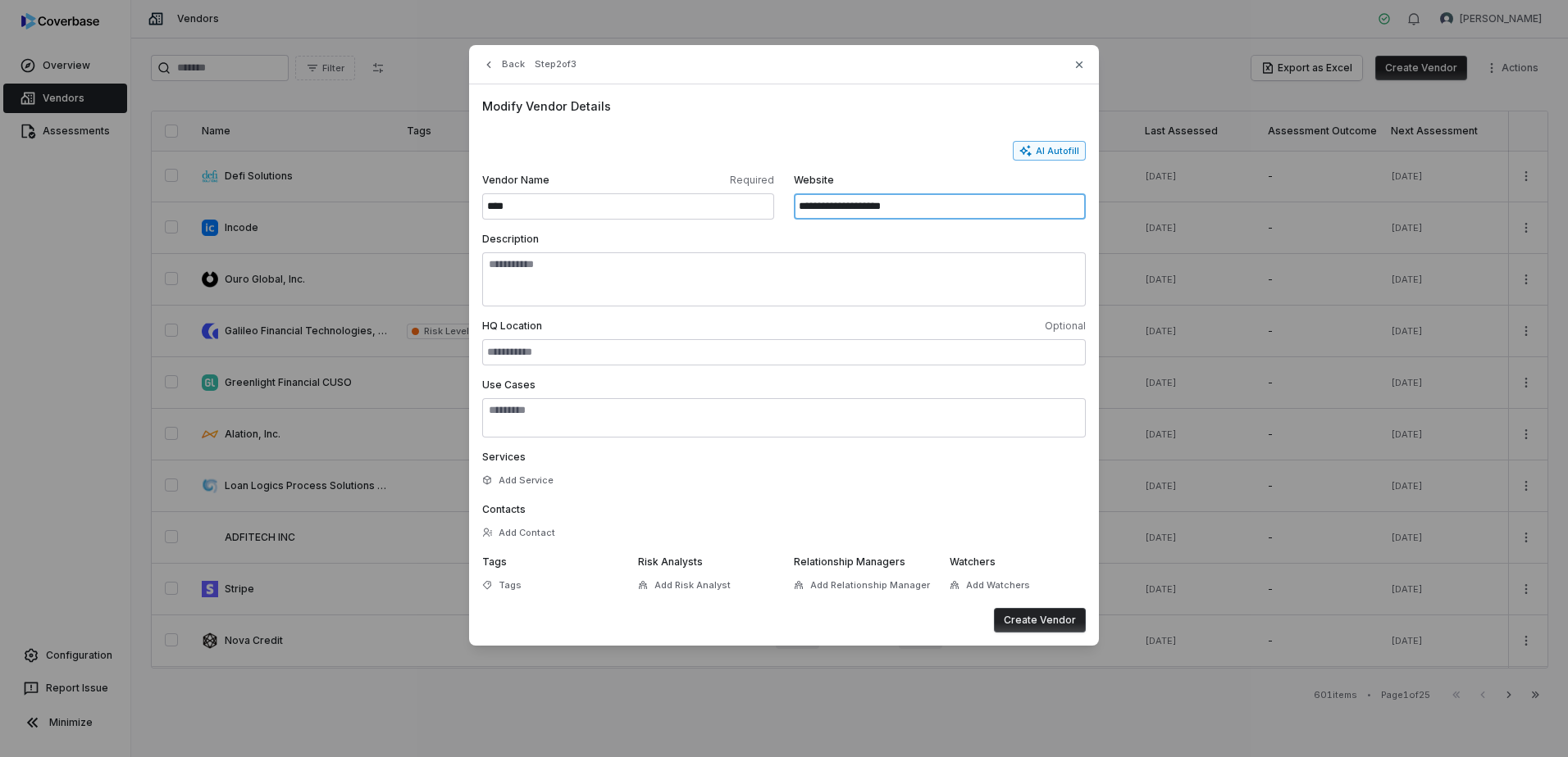
type input "**********"
click at [1070, 152] on button "AI Autofill" at bounding box center [1048, 151] width 73 height 20
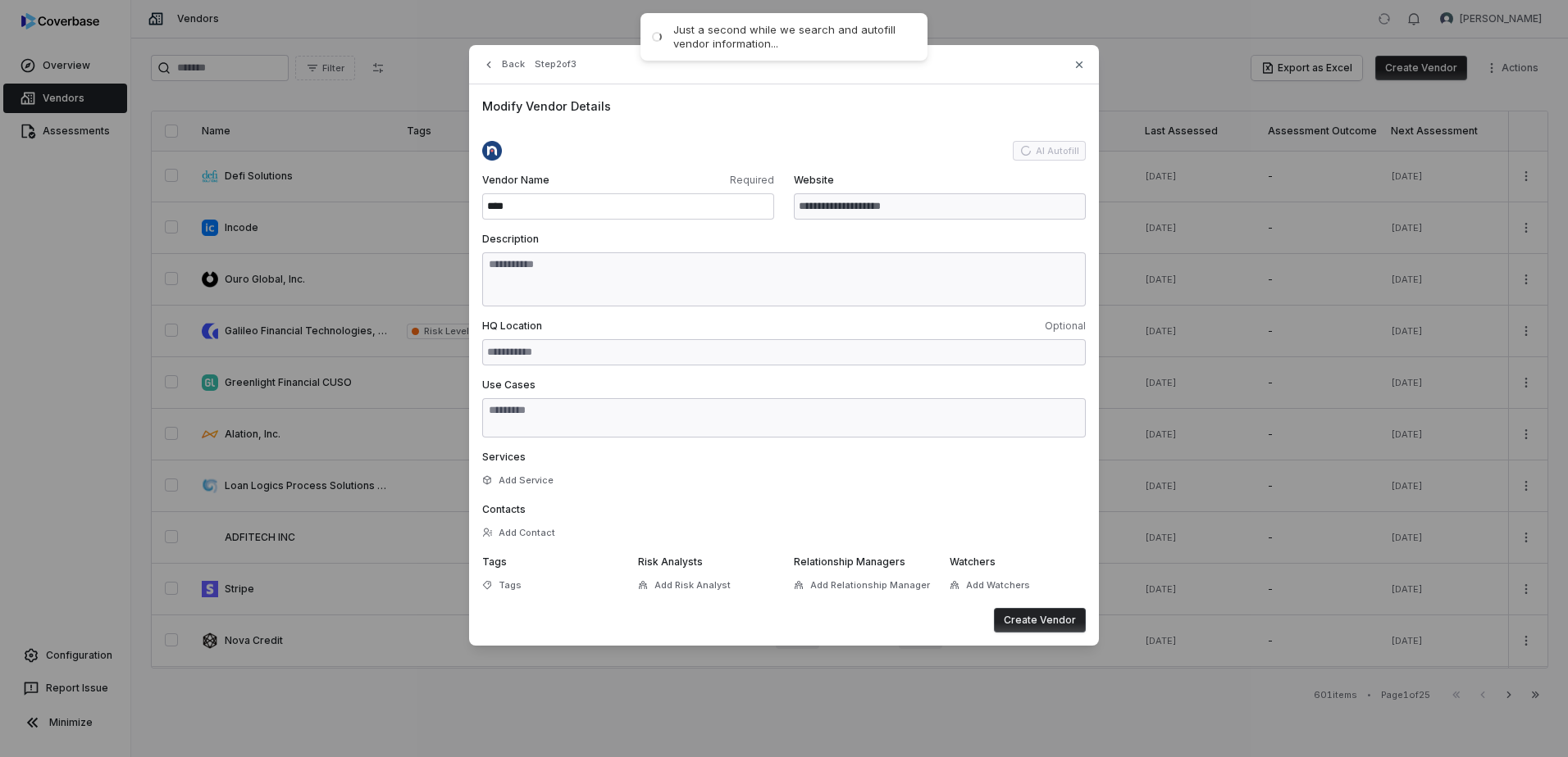
type input "**********"
type textarea "**********"
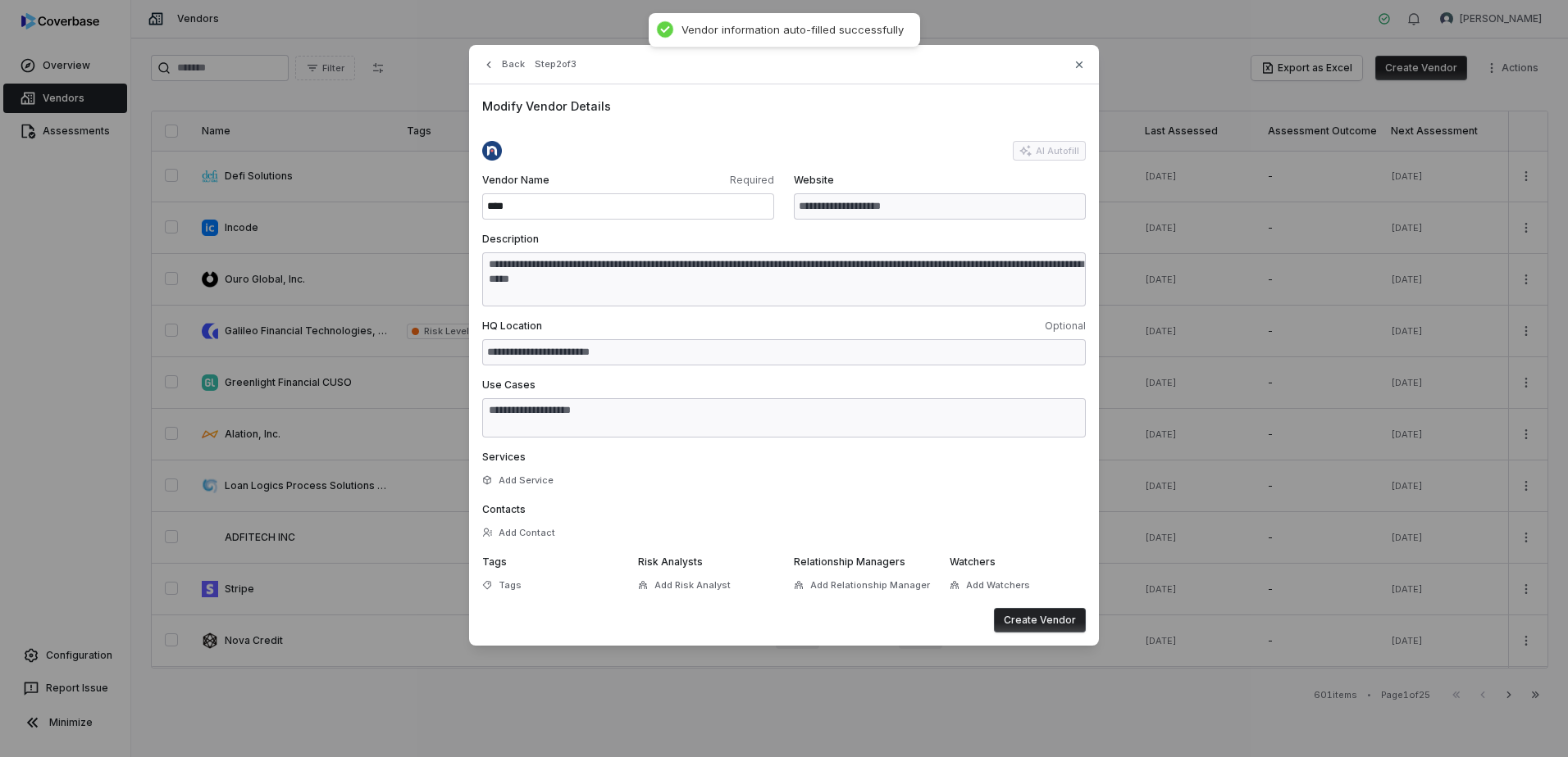
type textarea "**********"
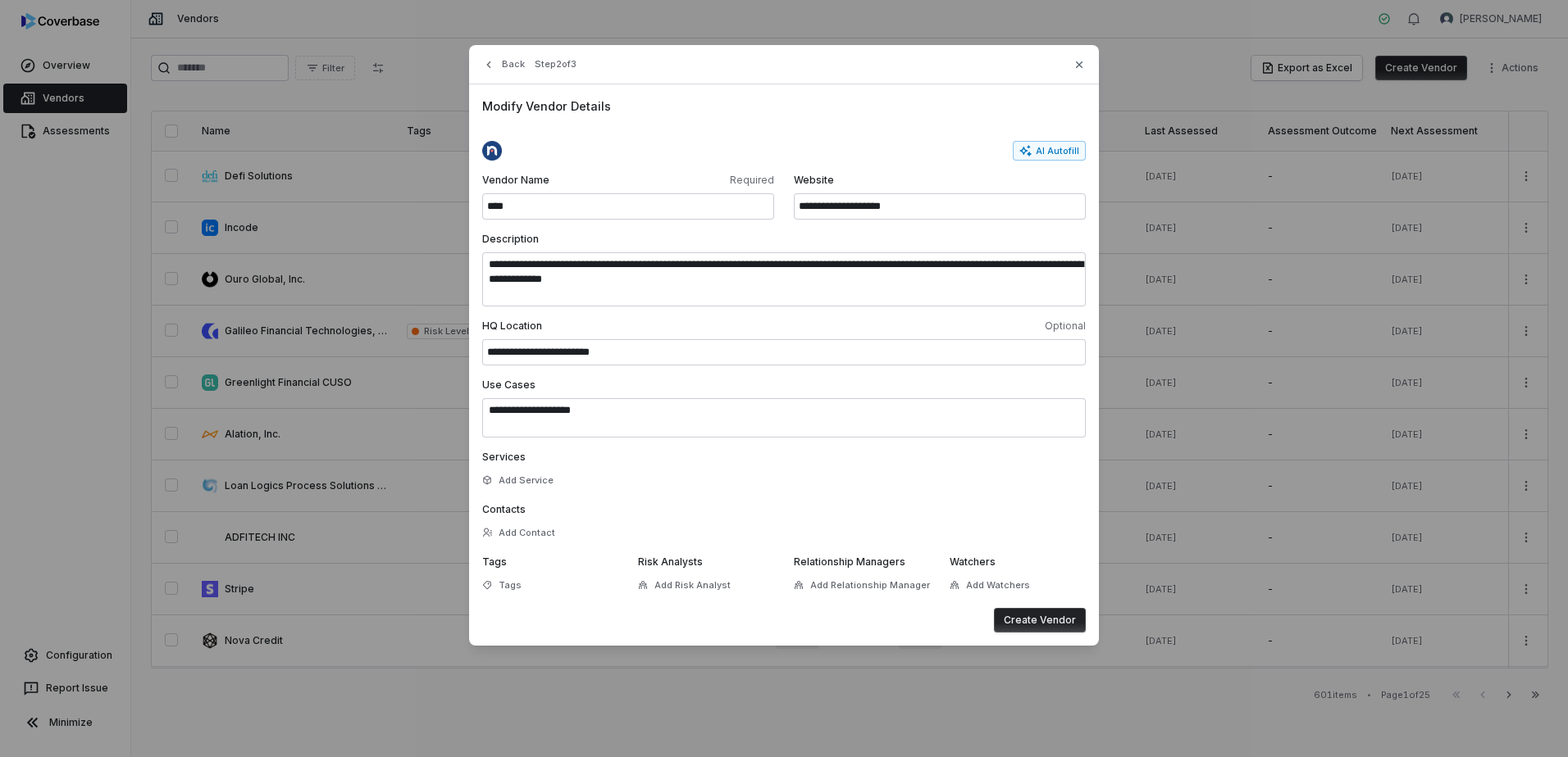
click at [1057, 620] on button "Create Vendor" at bounding box center [1039, 621] width 92 height 25
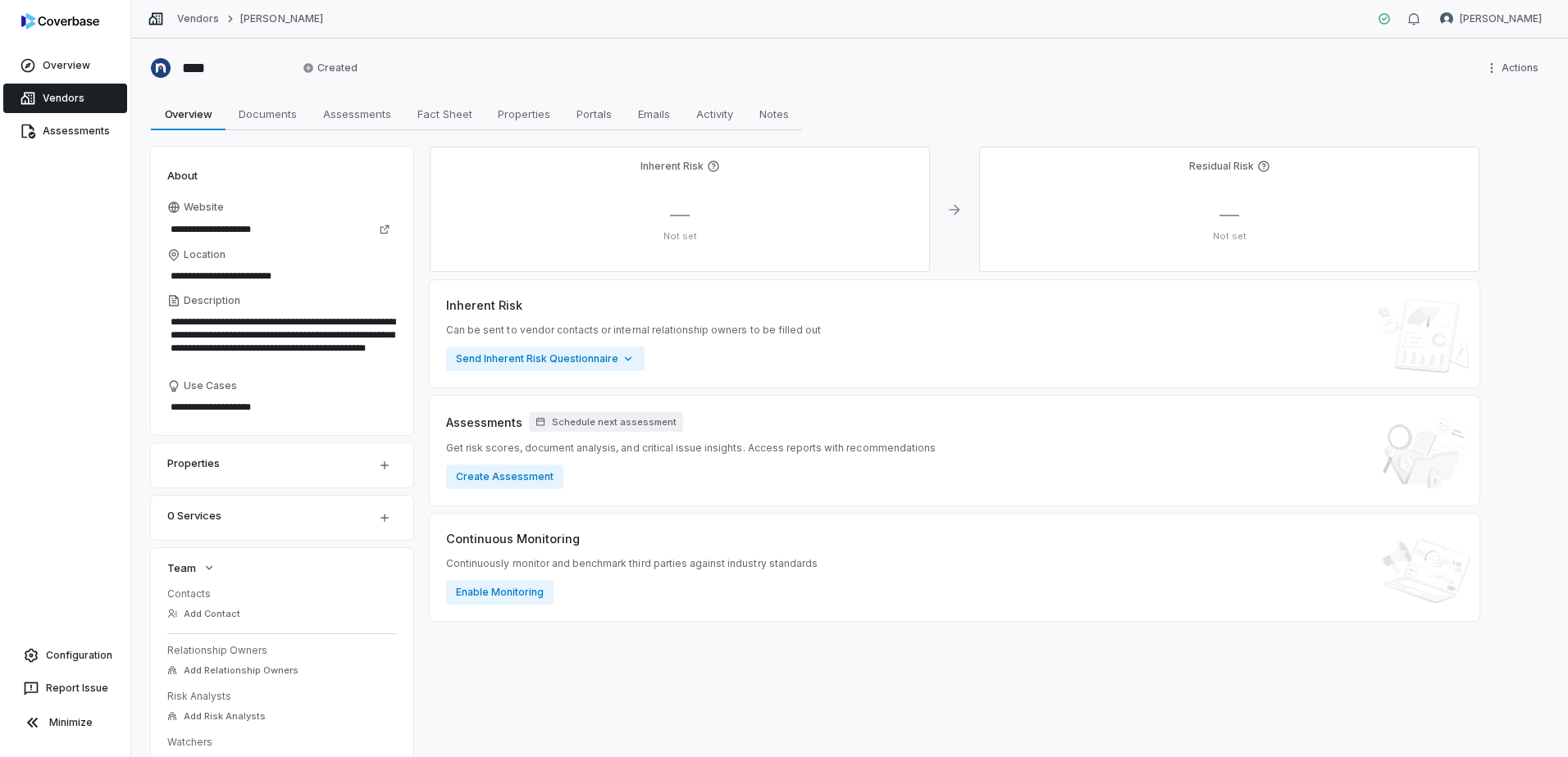
drag, startPoint x: 69, startPoint y: 136, endPoint x: 250, endPoint y: 152, distance: 181.7
click at [69, 136] on link "Assessments" at bounding box center [64, 131] width 124 height 29
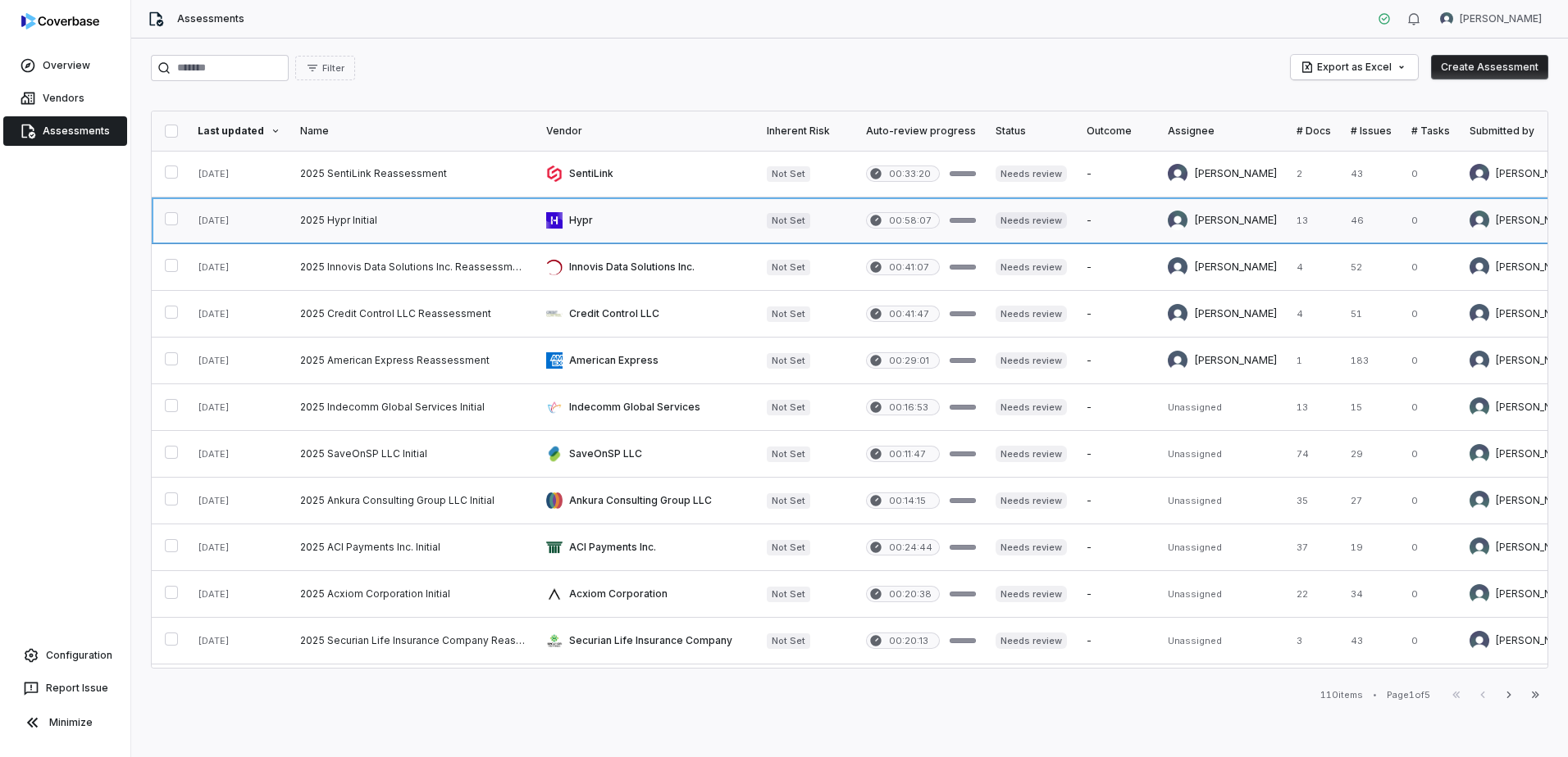
click at [371, 223] on link at bounding box center [412, 220] width 246 height 45
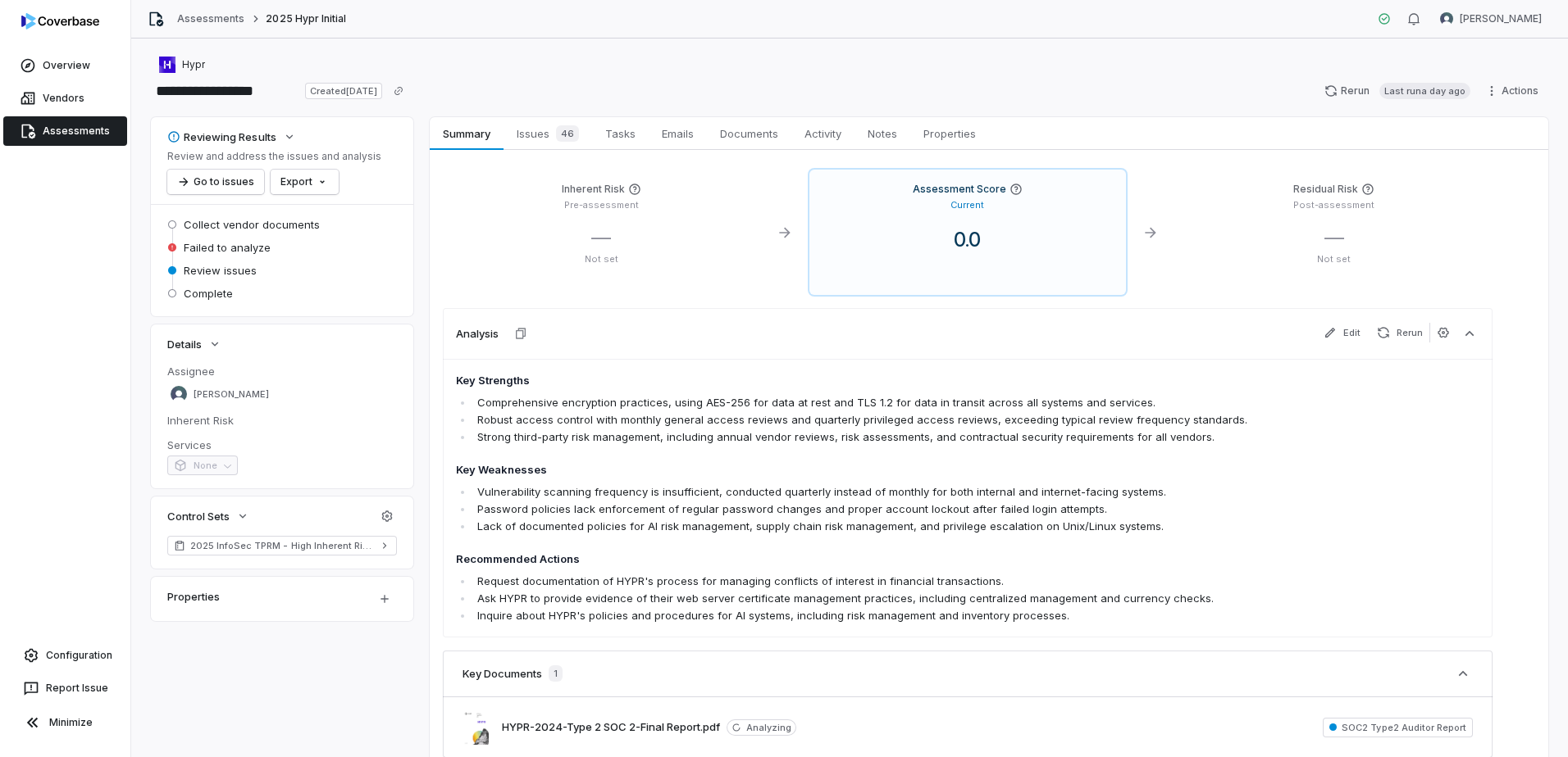
drag, startPoint x: 231, startPoint y: 15, endPoint x: 269, endPoint y: 21, distance: 38.5
click at [231, 15] on link "Assessments" at bounding box center [210, 19] width 67 height 13
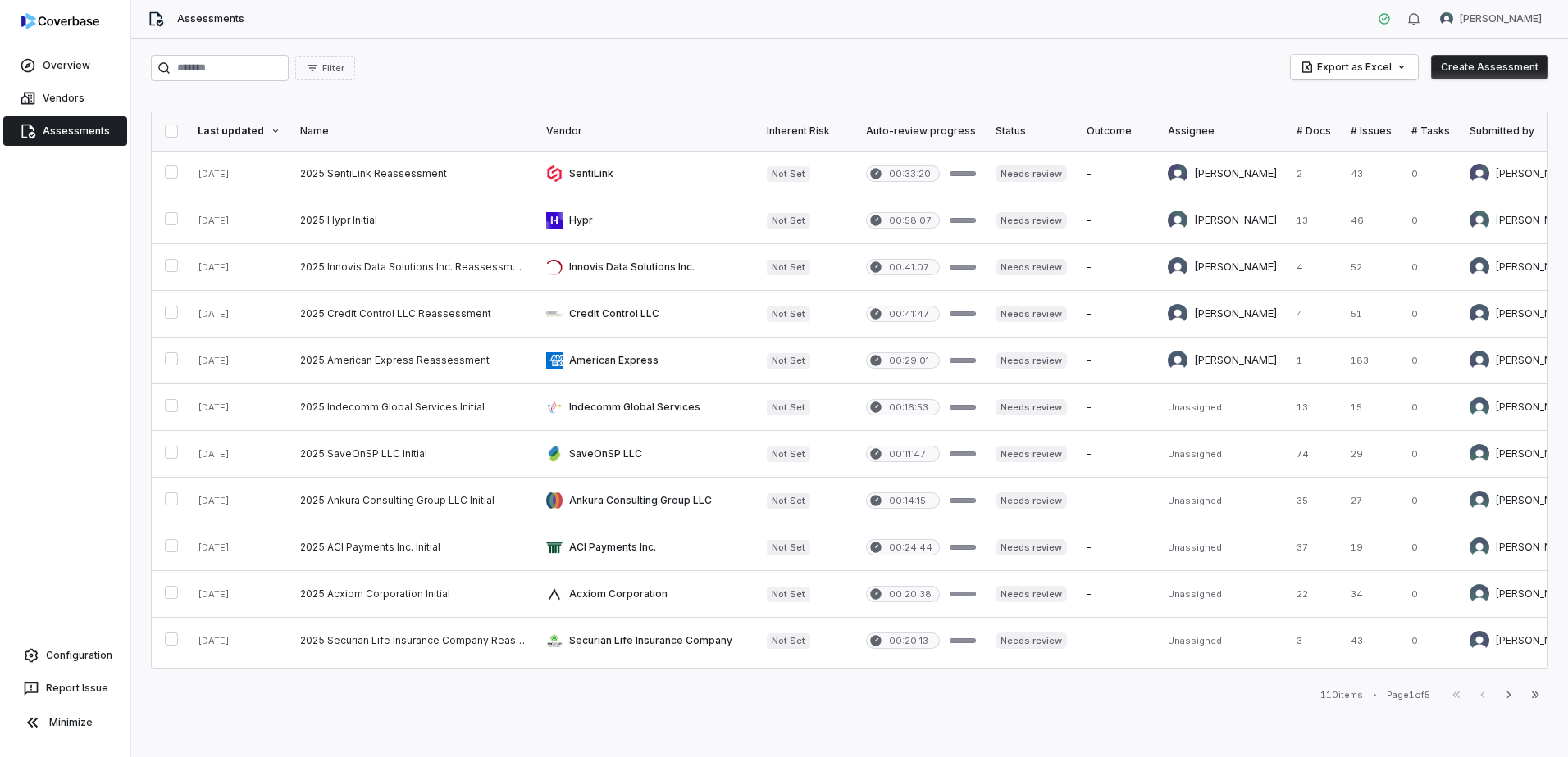
click at [1496, 63] on button "Create Assessment" at bounding box center [1489, 67] width 118 height 25
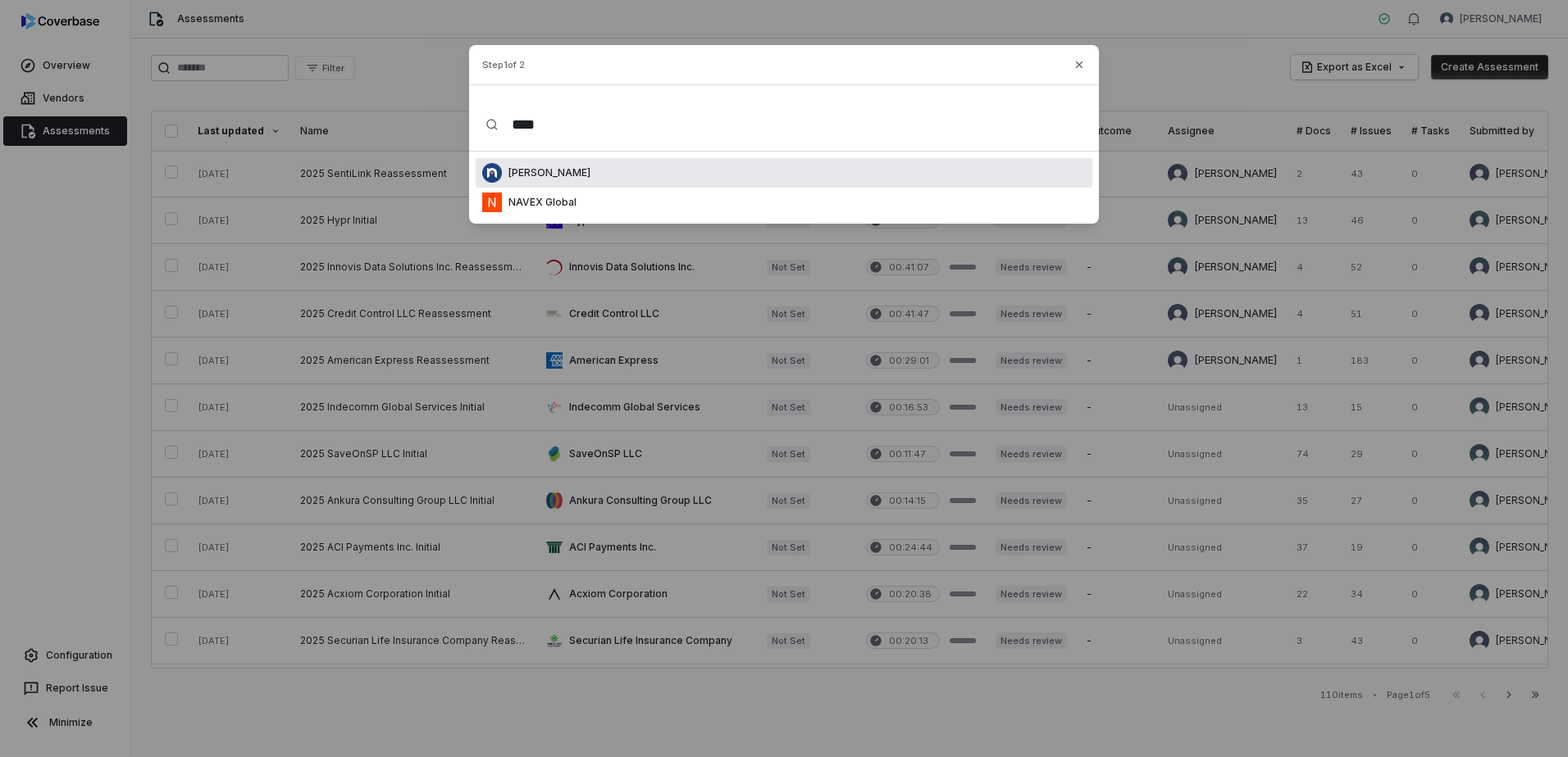
type input "****"
click at [523, 176] on p "Nave" at bounding box center [545, 173] width 88 height 13
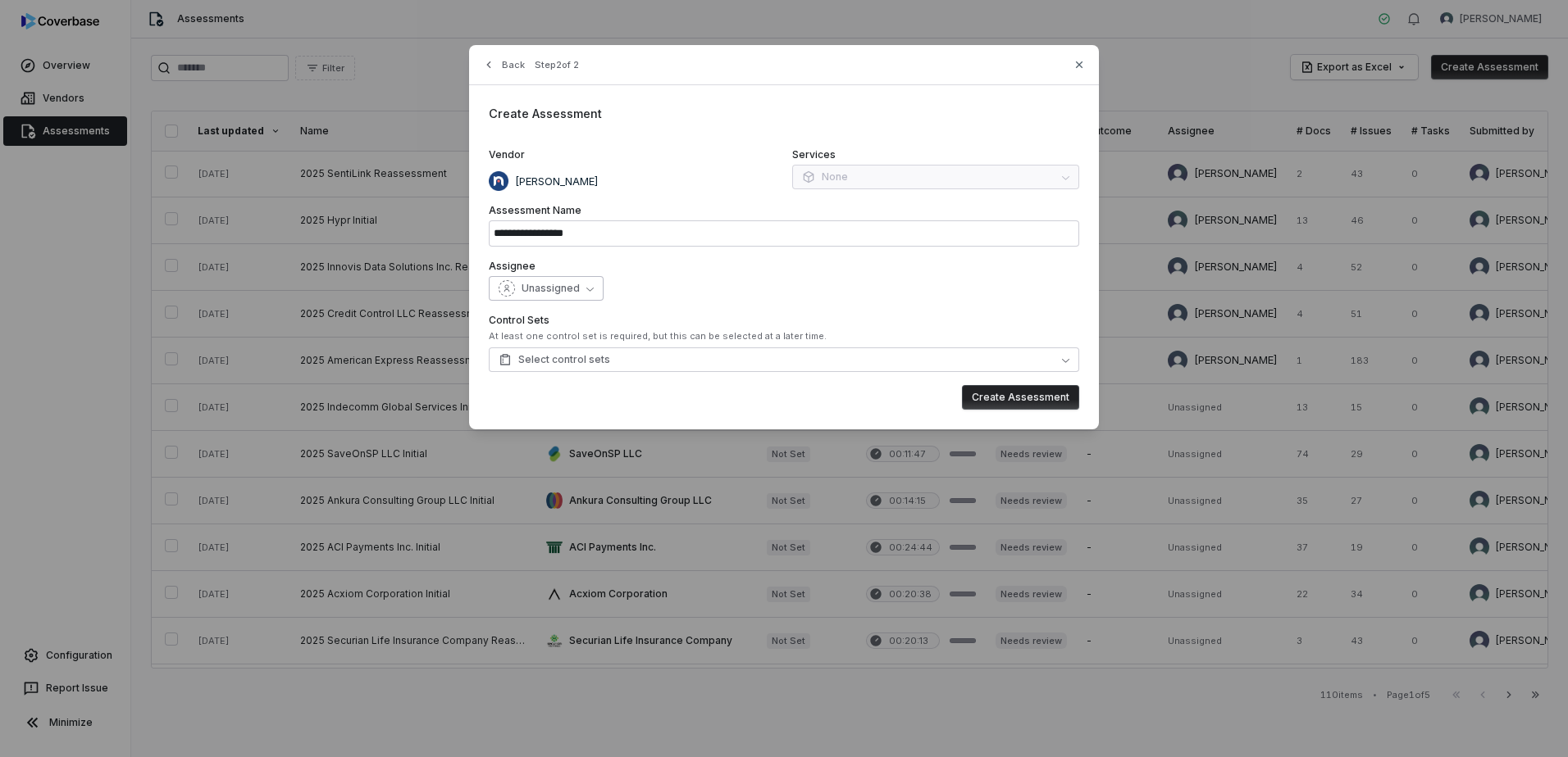
click at [585, 294] on button "Unassigned" at bounding box center [545, 288] width 115 height 25
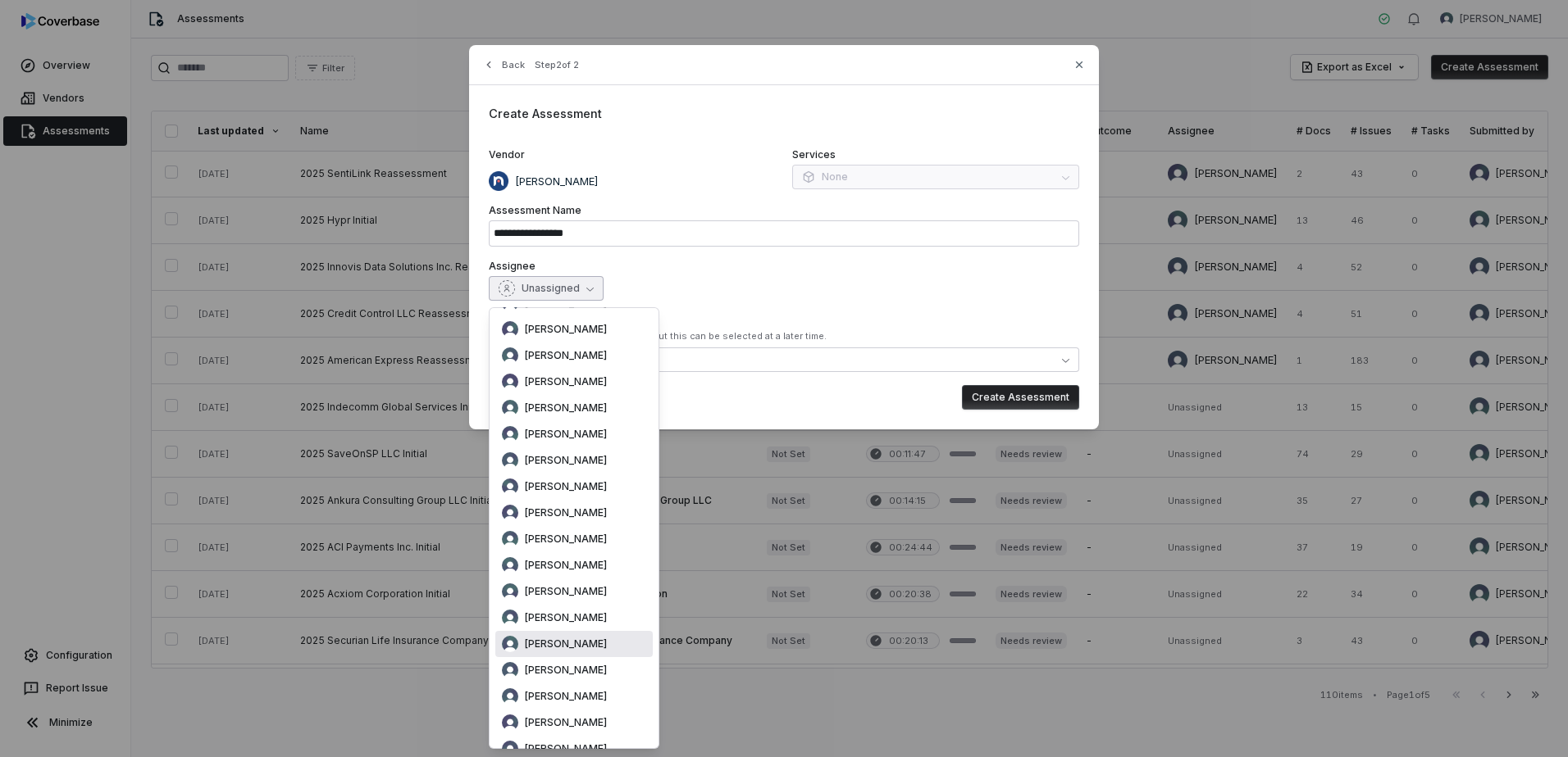
scroll to position [164, 0]
click at [561, 619] on span "[PERSON_NAME]" at bounding box center [565, 620] width 82 height 13
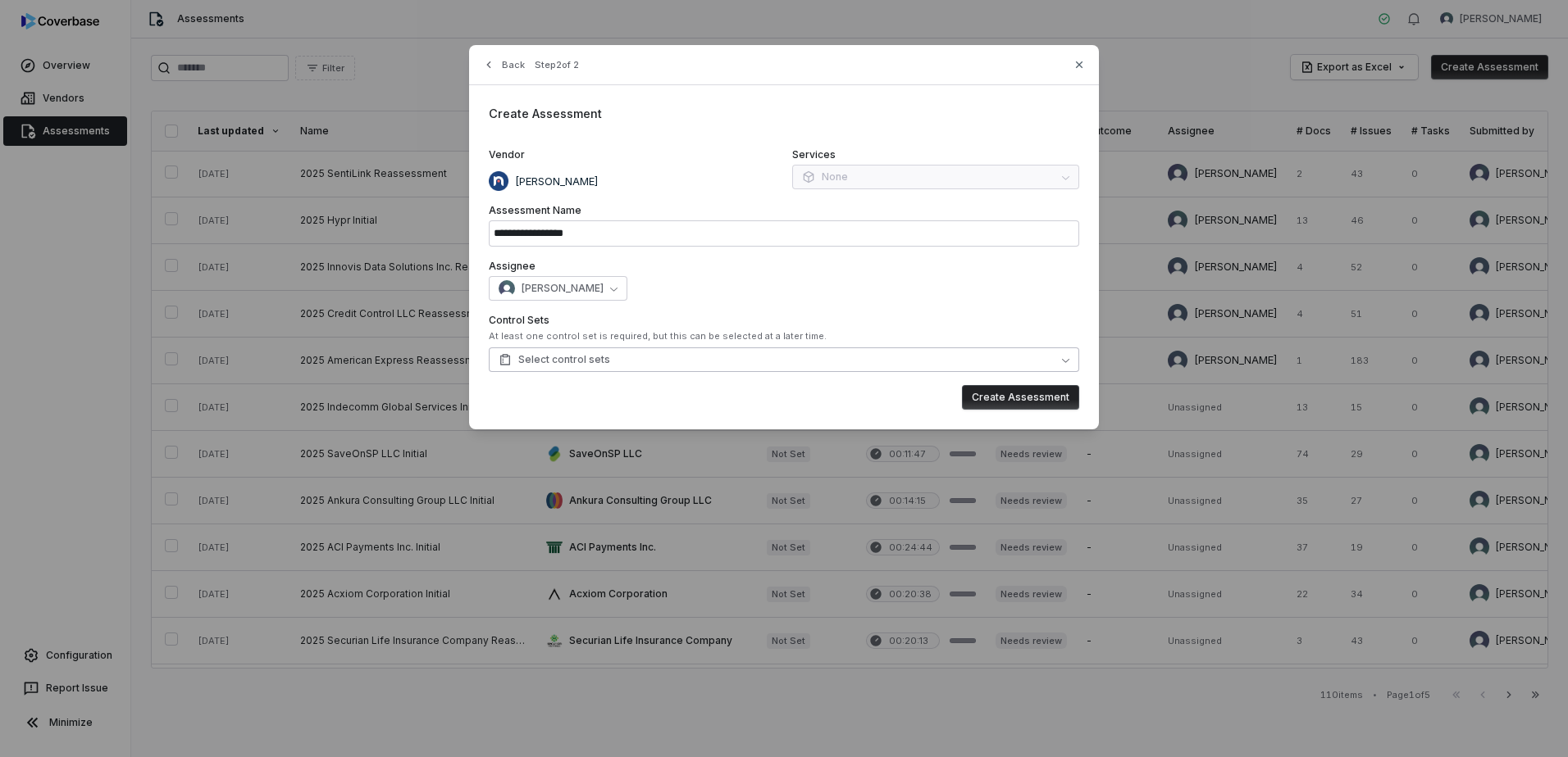
click at [715, 367] on button "Select control sets" at bounding box center [783, 360] width 591 height 25
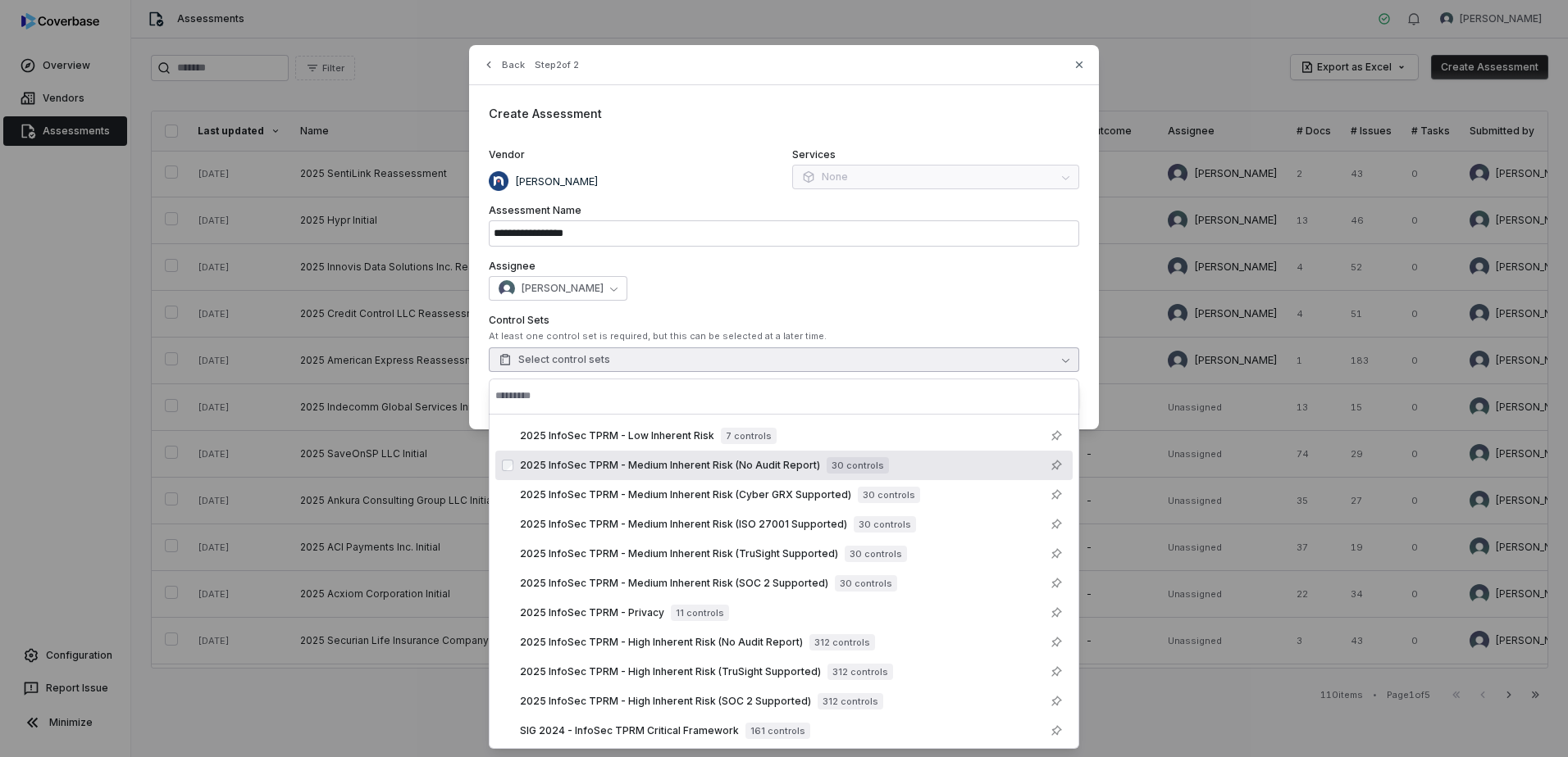
scroll to position [0, 0]
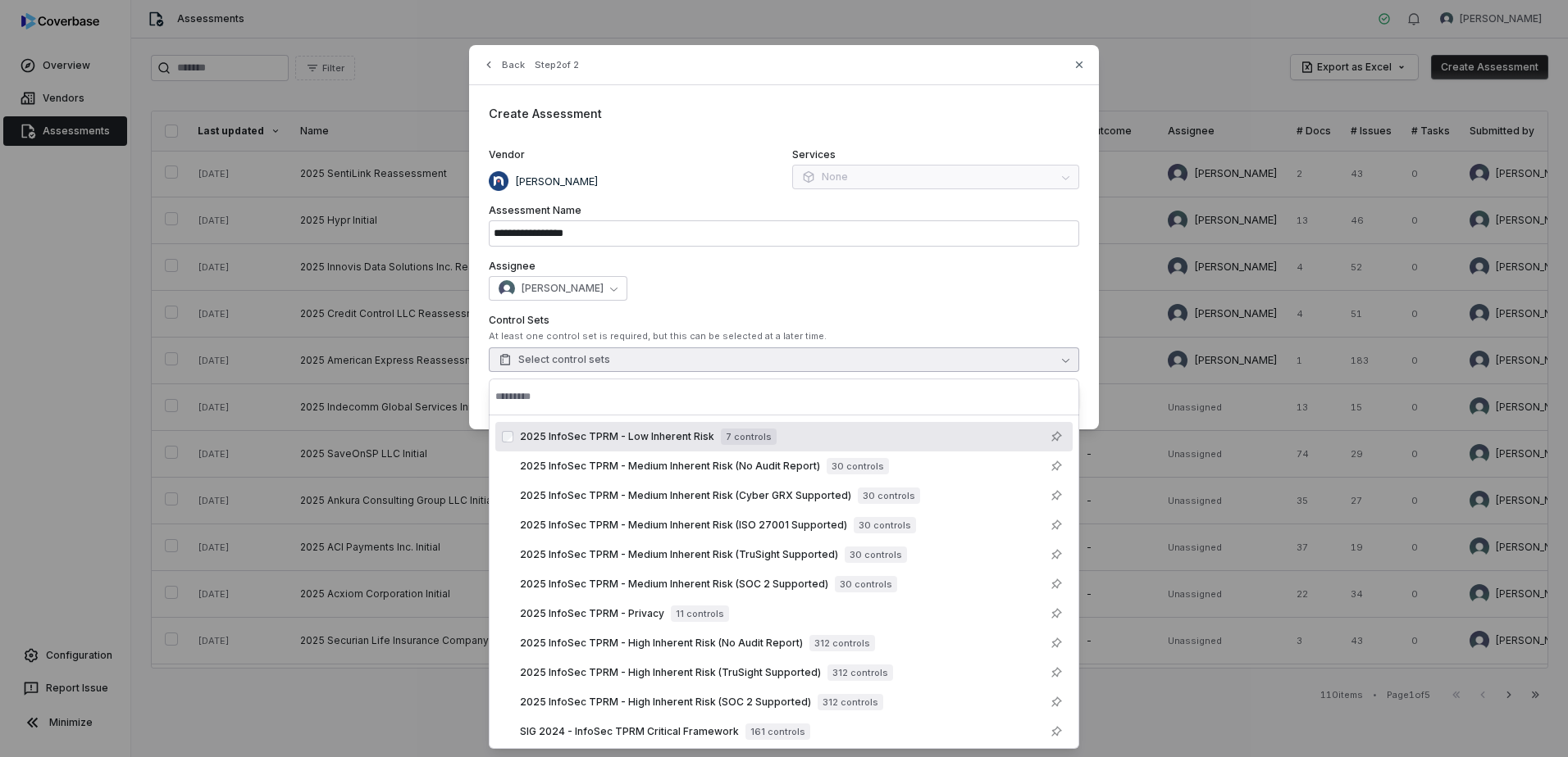
click at [683, 433] on span "2025 InfoSec TPRM - Low Inherent Risk" at bounding box center [616, 437] width 194 height 13
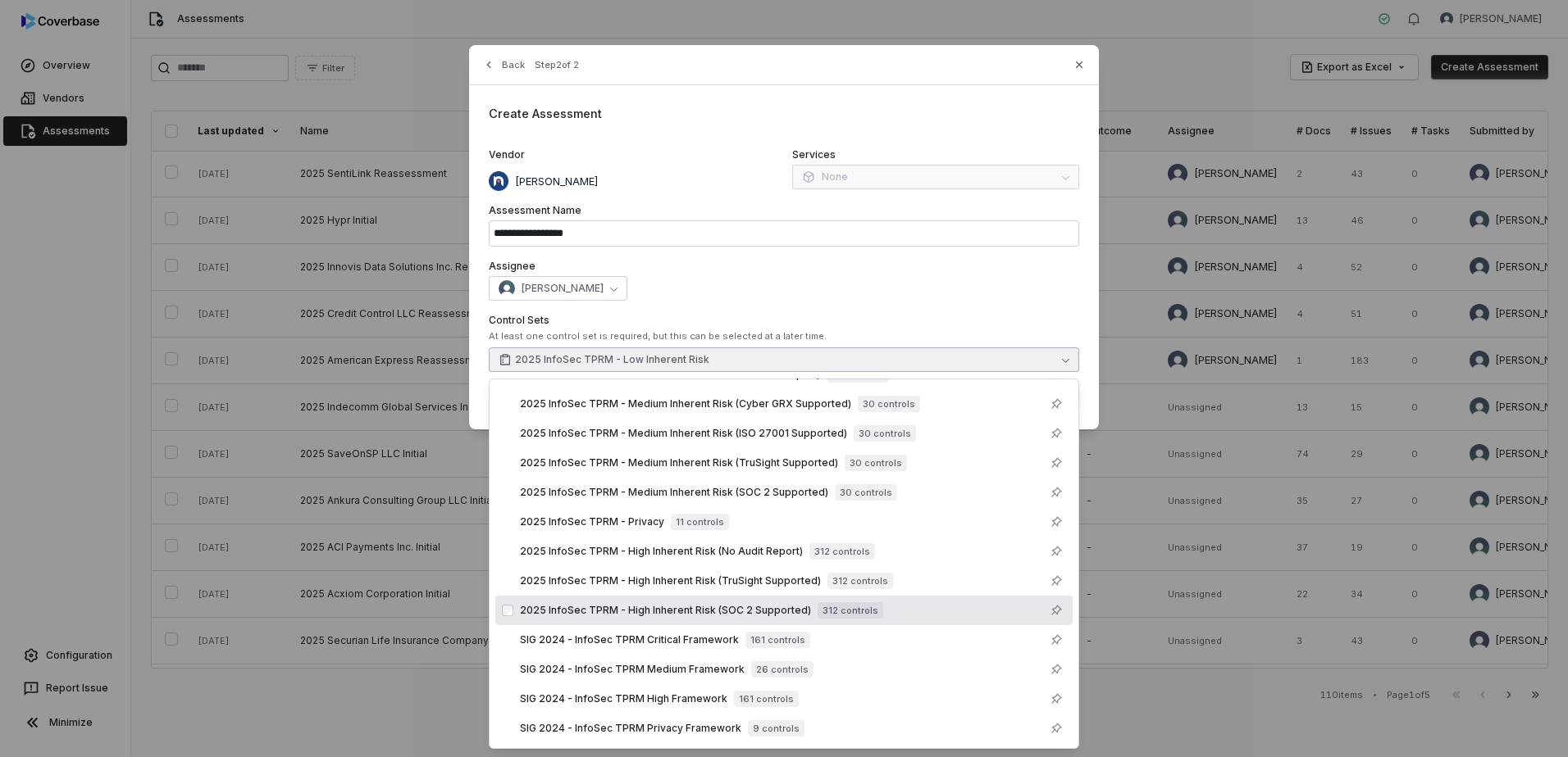
scroll to position [106, 0]
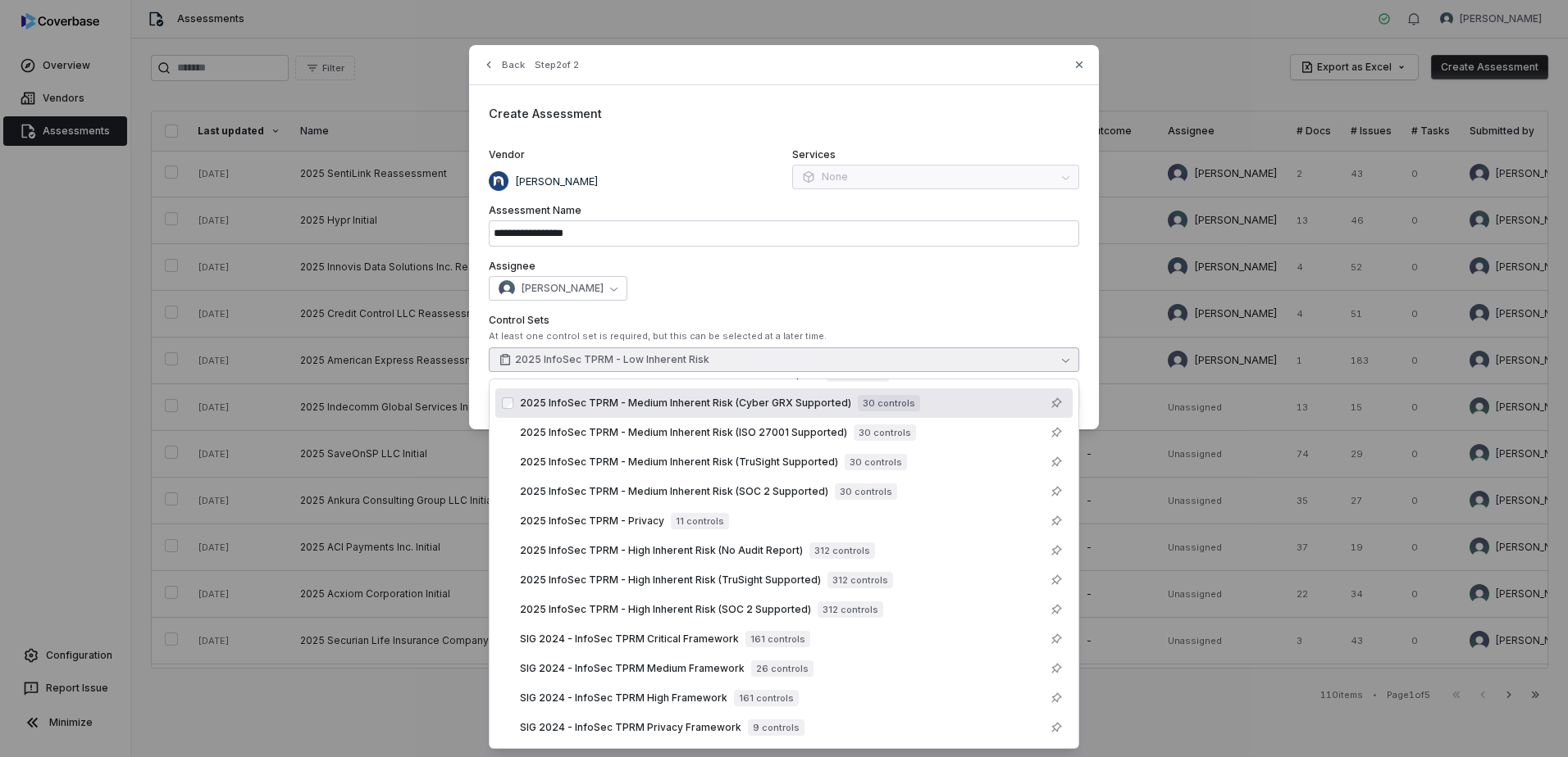
click at [784, 265] on label "Assignee" at bounding box center [783, 266] width 591 height 13
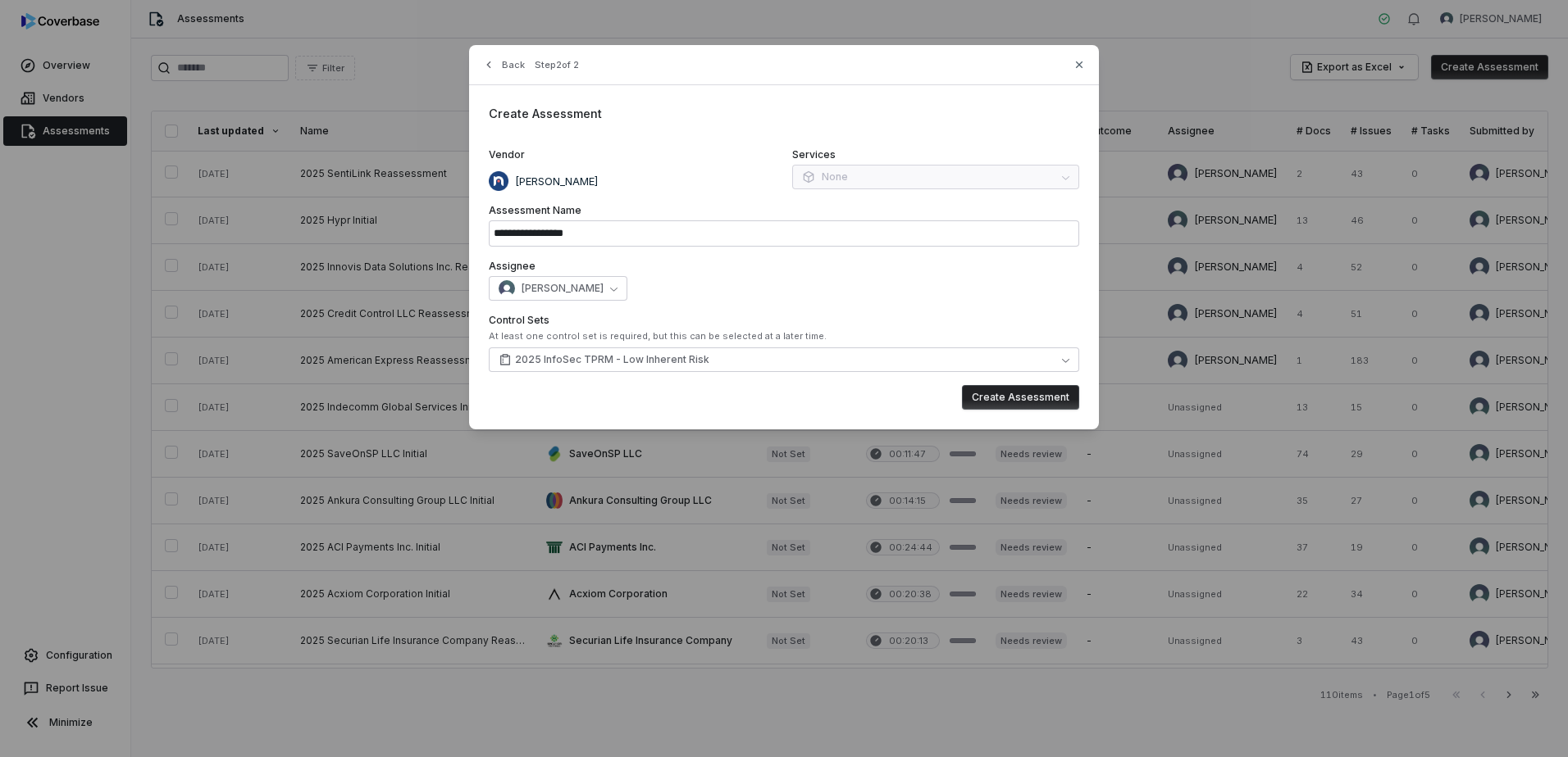
click at [1019, 399] on button "Create Assessment" at bounding box center [1020, 397] width 118 height 25
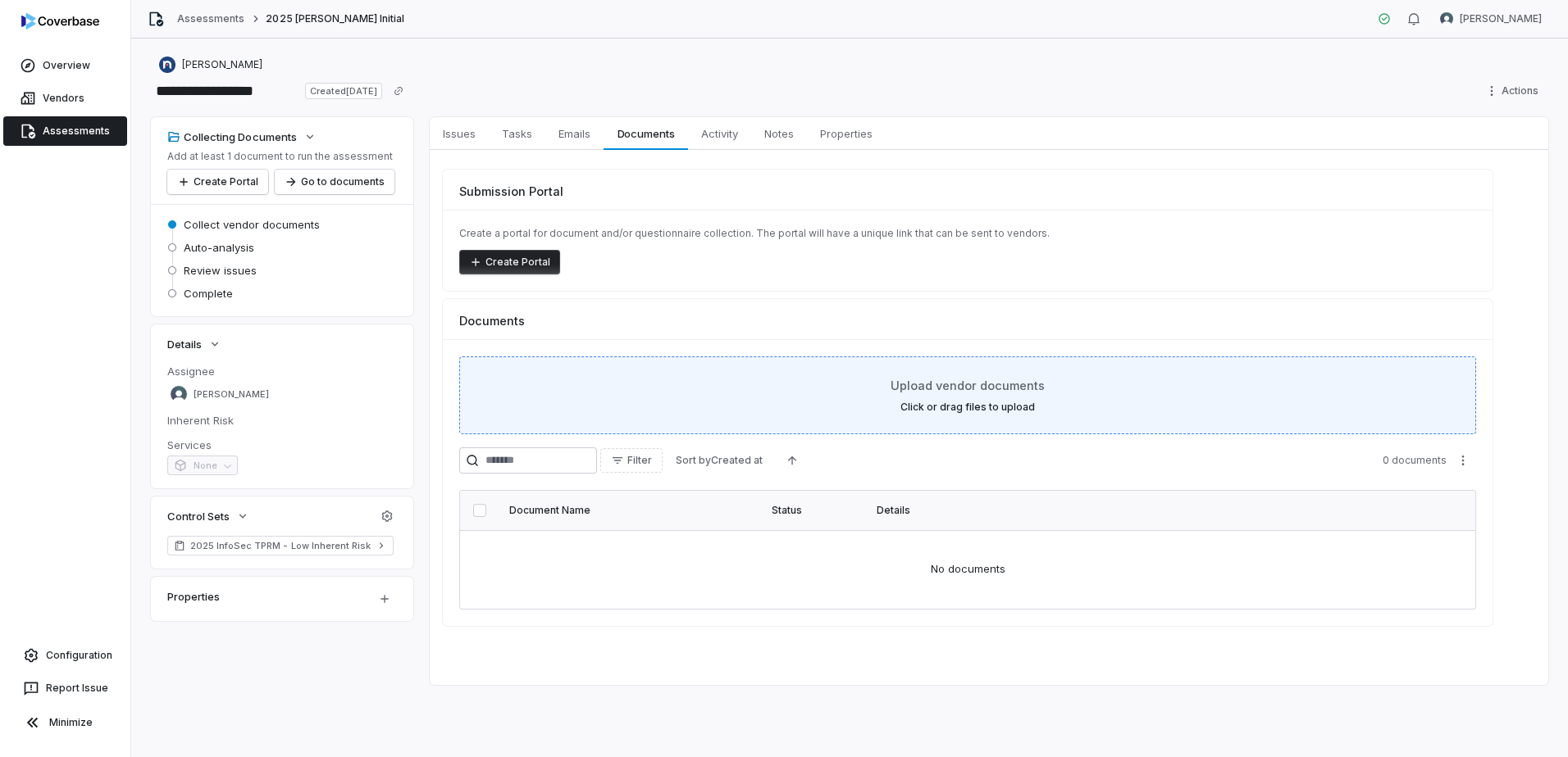
click at [1033, 417] on div "Upload vendor documents Click or drag files to upload" at bounding box center [967, 395] width 1016 height 78
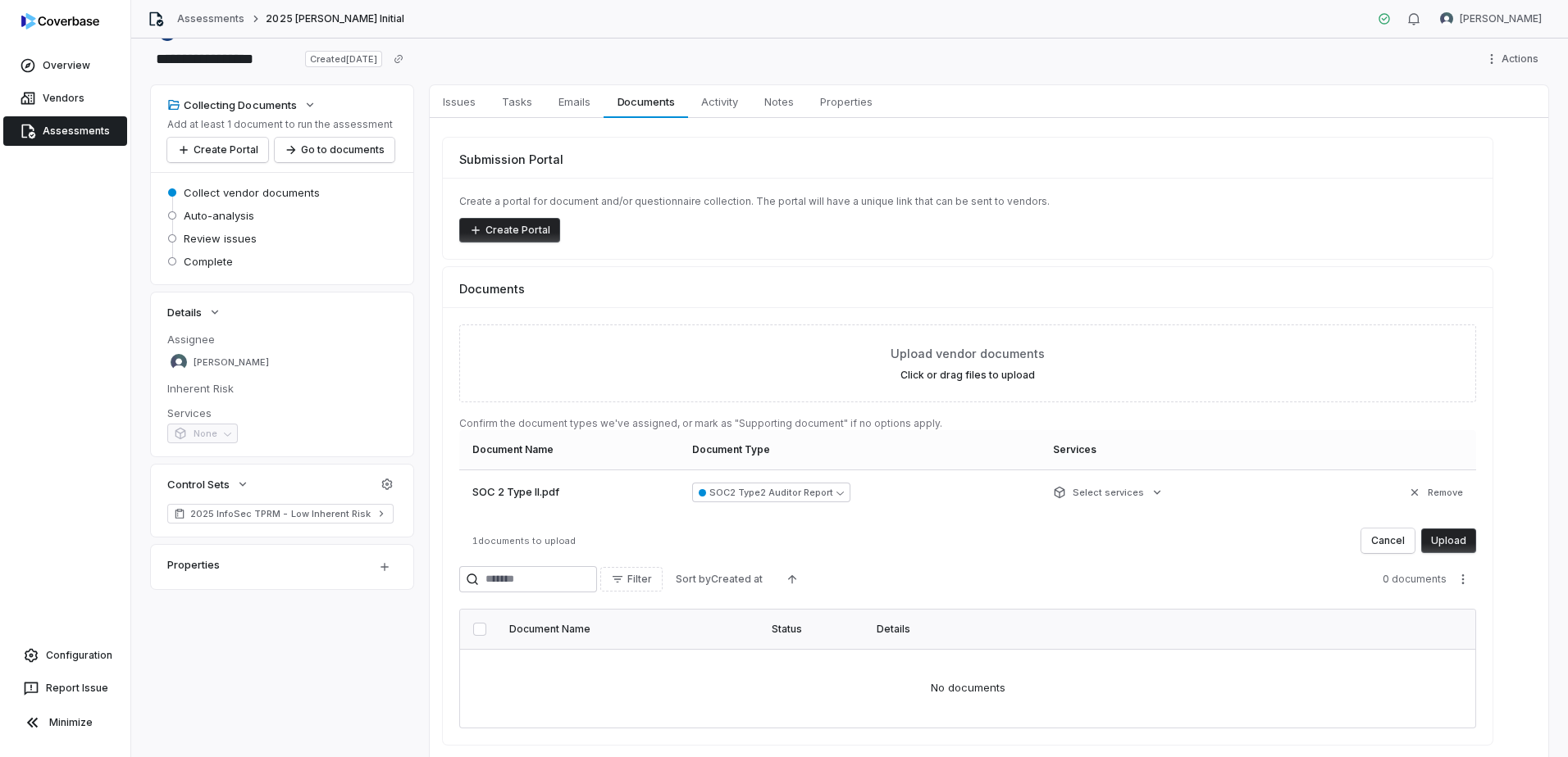
scroll to position [81, 0]
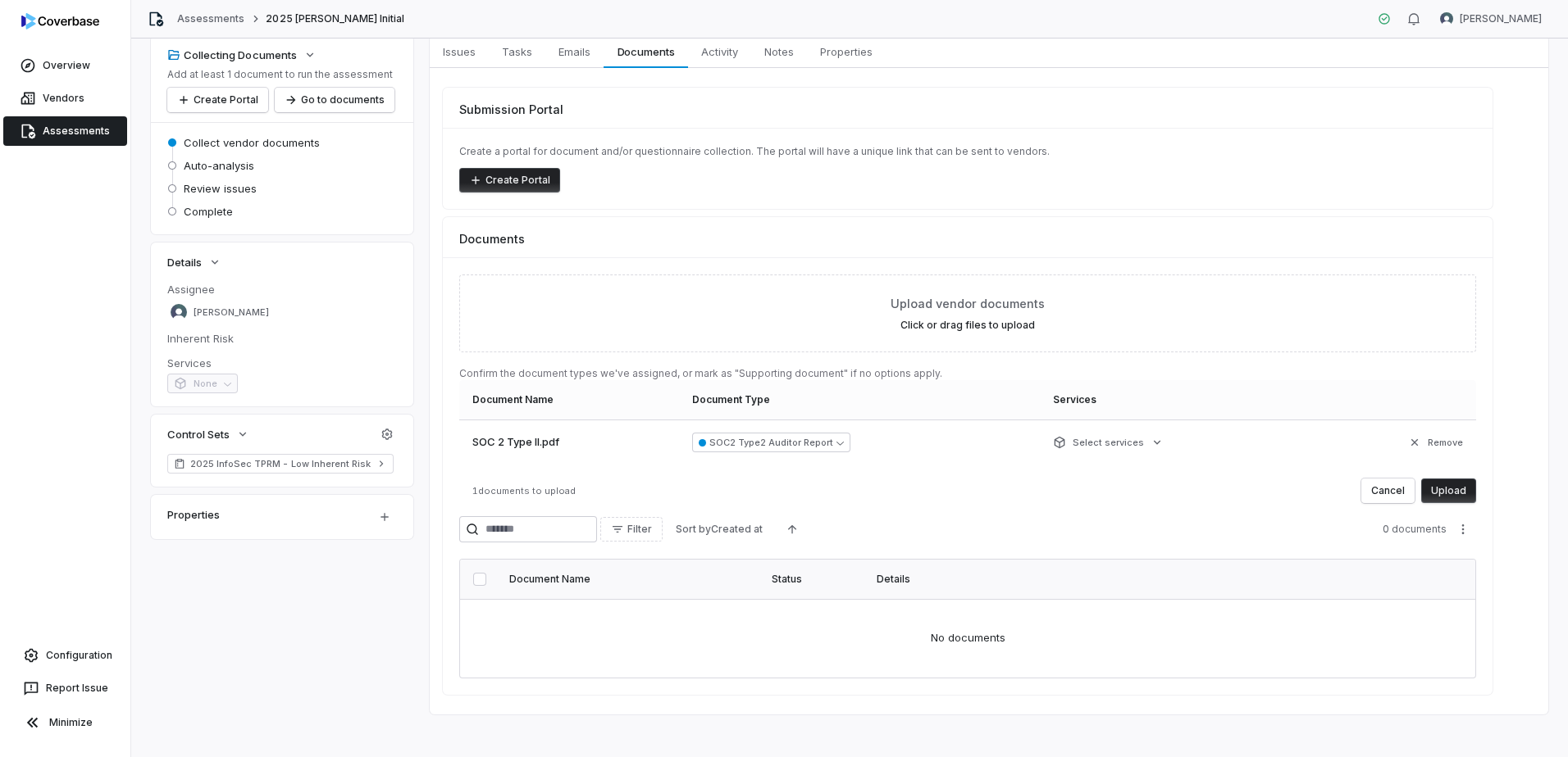
click at [1462, 498] on button "Upload" at bounding box center [1449, 491] width 55 height 25
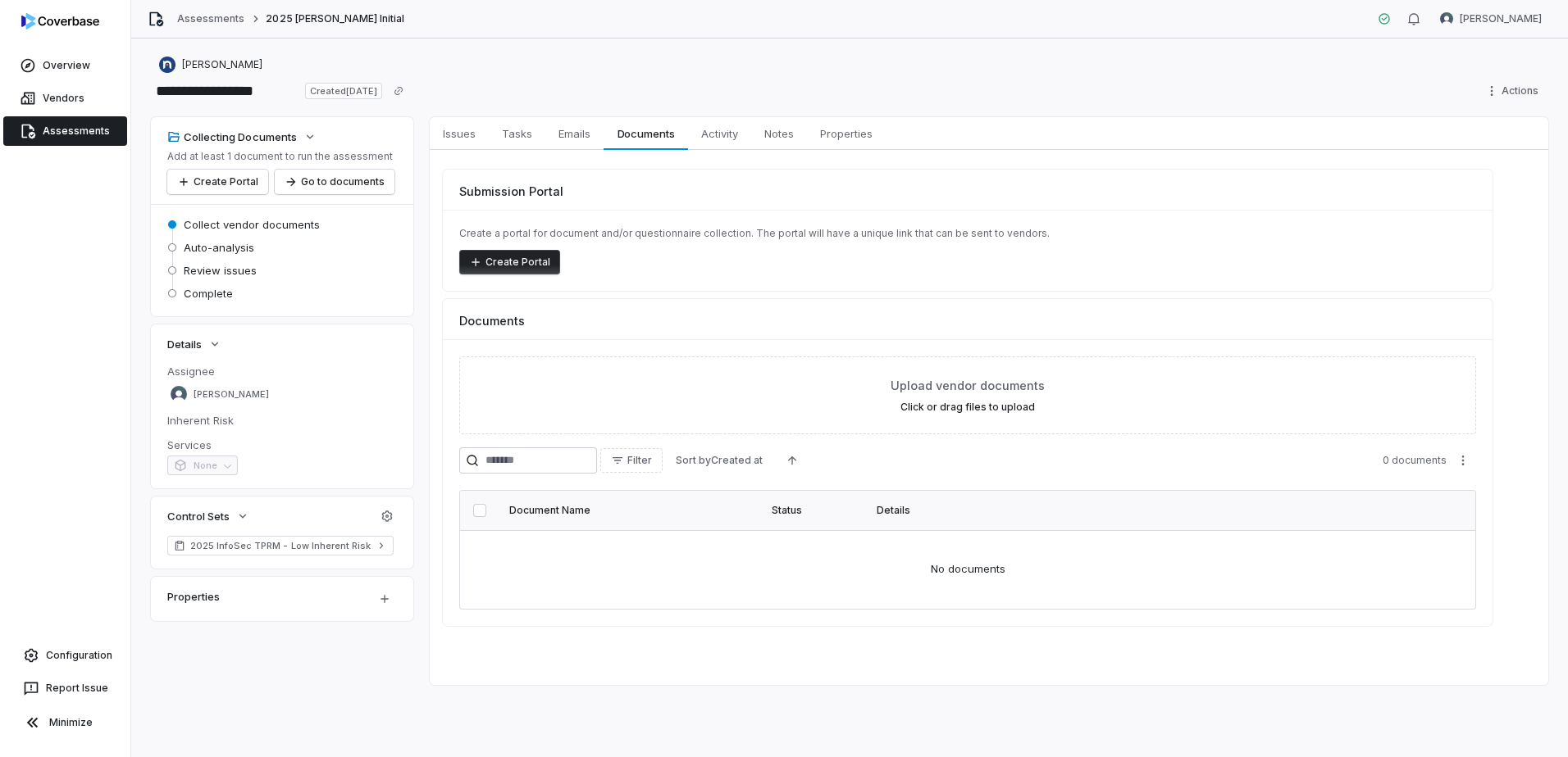
scroll to position [0, 0]
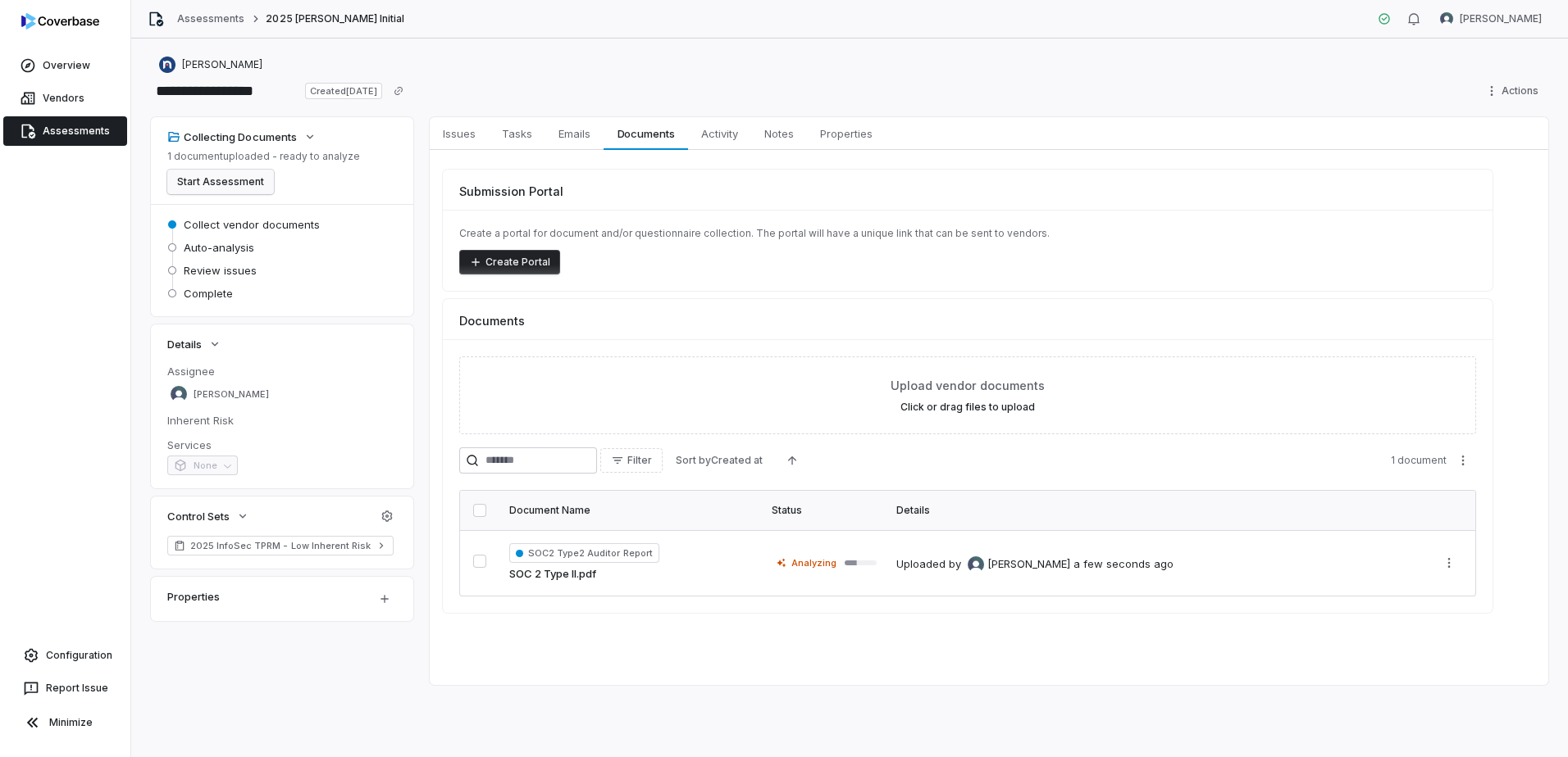
click at [230, 185] on button "Start Assessment" at bounding box center [220, 182] width 106 height 25
click at [452, 133] on span "Issues" at bounding box center [459, 134] width 46 height 21
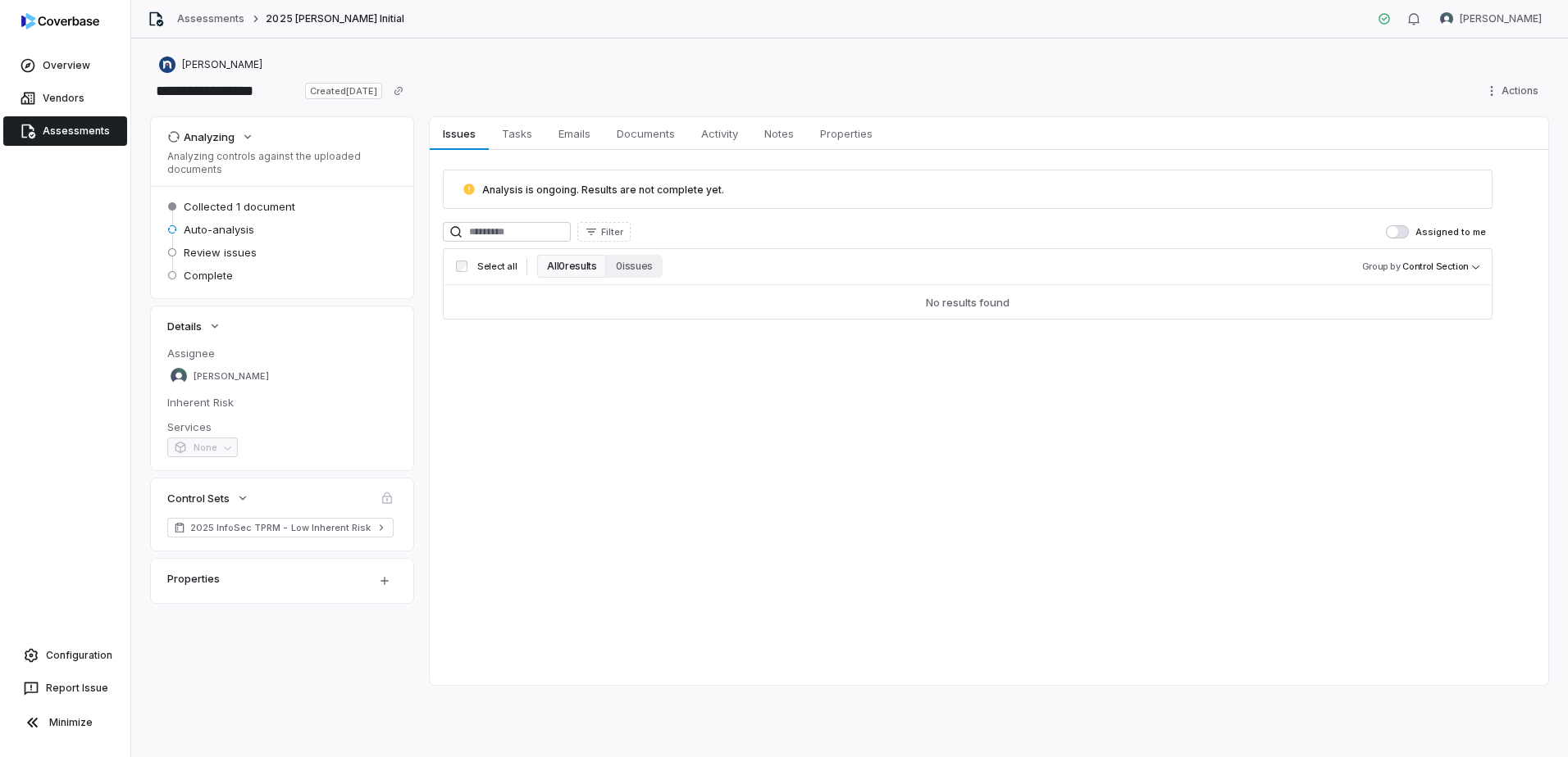
click at [972, 527] on div "Issues Issues Tasks Tasks Emails Emails Documents Documents Activity Activity N…" at bounding box center [989, 401] width 1119 height 568
